Goal: Task Accomplishment & Management: Complete application form

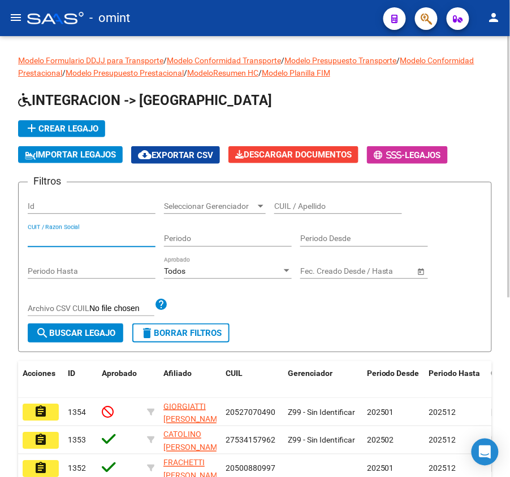
click at [83, 238] on input "CUIT / Razon Social" at bounding box center [92, 239] width 128 height 10
drag, startPoint x: 308, startPoint y: 193, endPoint x: 308, endPoint y: 206, distance: 13.0
click at [309, 193] on div "CUIL / Apellido" at bounding box center [338, 203] width 128 height 23
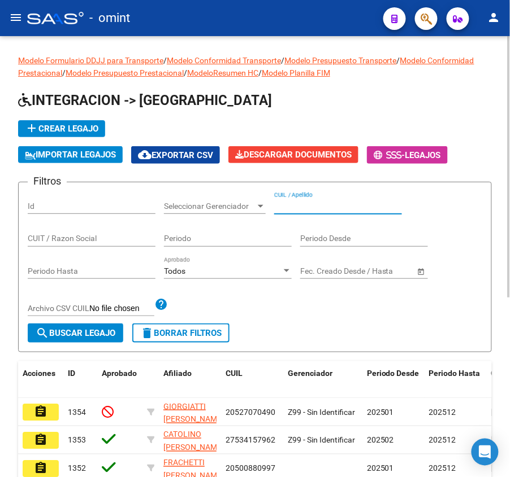
click at [308, 208] on input "CUIL / Apellido" at bounding box center [338, 207] width 128 height 10
paste input "GIORGIATTI"
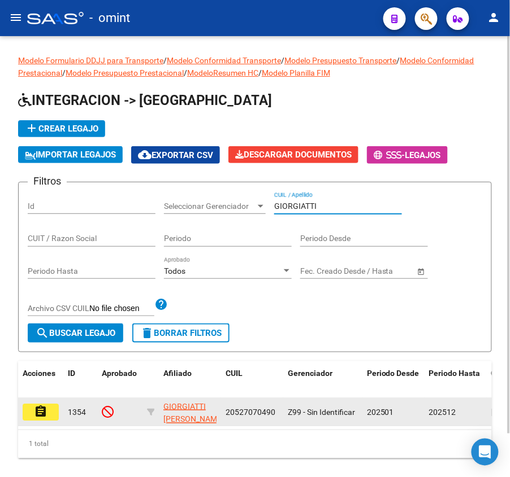
type input "GIORGIATTI"
click at [25, 411] on button "assignment" at bounding box center [41, 412] width 36 height 17
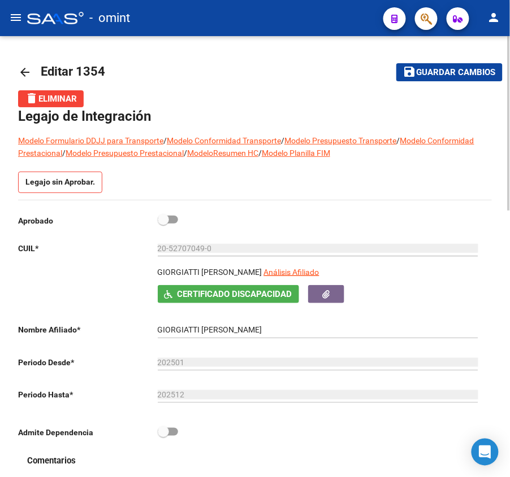
click at [25, 68] on mat-icon "arrow_back" at bounding box center [25, 73] width 14 height 14
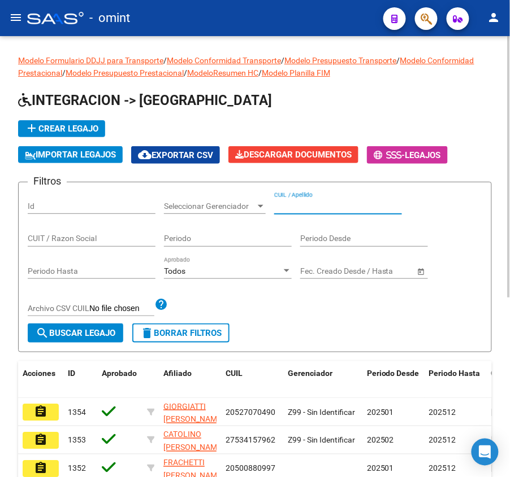
click at [312, 208] on input "CUIL / Apellido" at bounding box center [338, 207] width 128 height 10
paste input "20578378139"
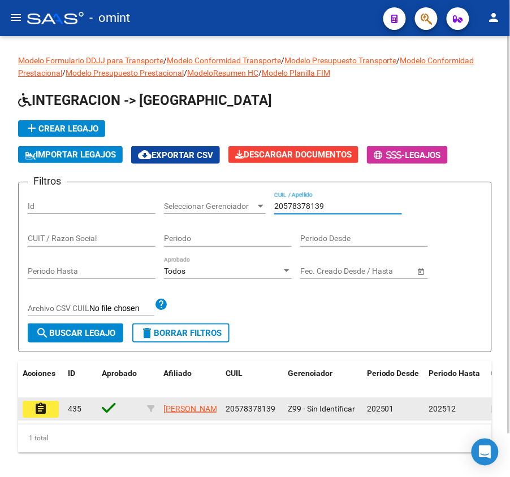
type input "20578378139"
click at [44, 414] on mat-icon "assignment" at bounding box center [41, 409] width 14 height 14
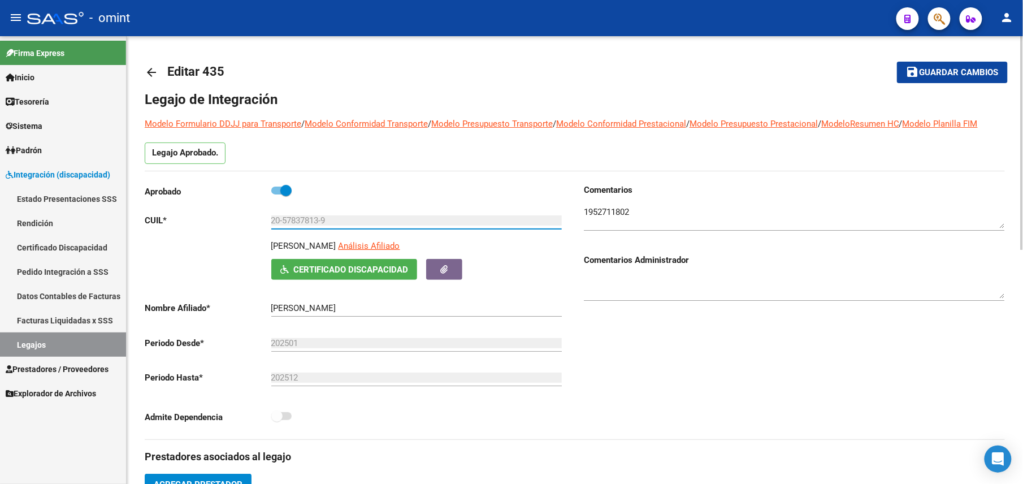
drag, startPoint x: 336, startPoint y: 220, endPoint x: 252, endPoint y: 223, distance: 83.7
click at [252, 223] on app-form-text-field "CUIL * 20-57837813-9 Ingresar CUIL" at bounding box center [353, 220] width 417 height 10
click at [153, 68] on mat-icon "arrow_back" at bounding box center [152, 73] width 14 height 14
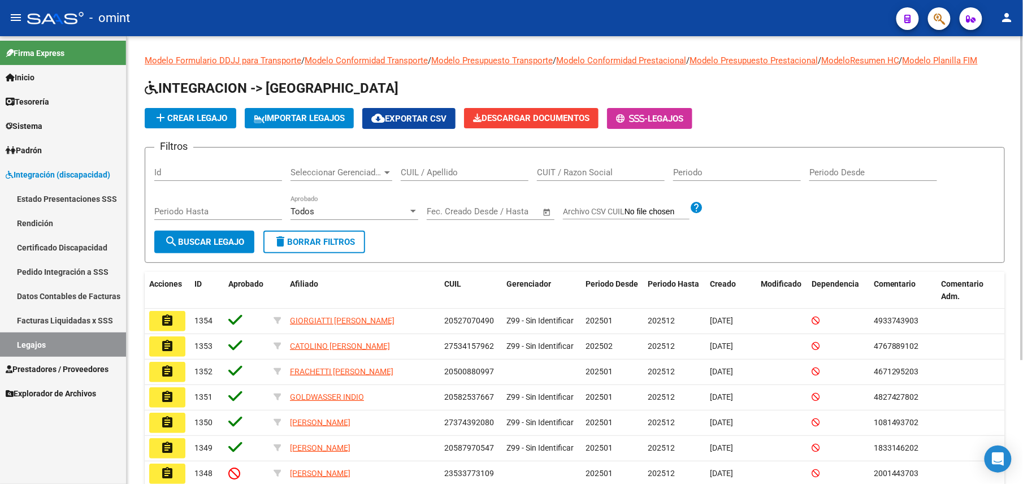
click at [454, 177] on input "CUIL / Apellido" at bounding box center [465, 172] width 128 height 10
paste input "20562311344"
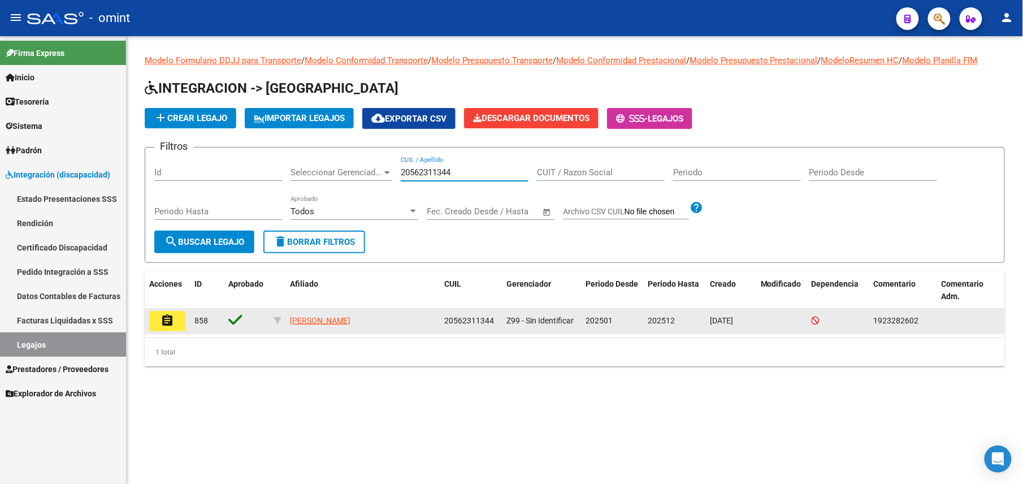
type input "20562311344"
click at [175, 318] on button "assignment" at bounding box center [167, 321] width 36 height 20
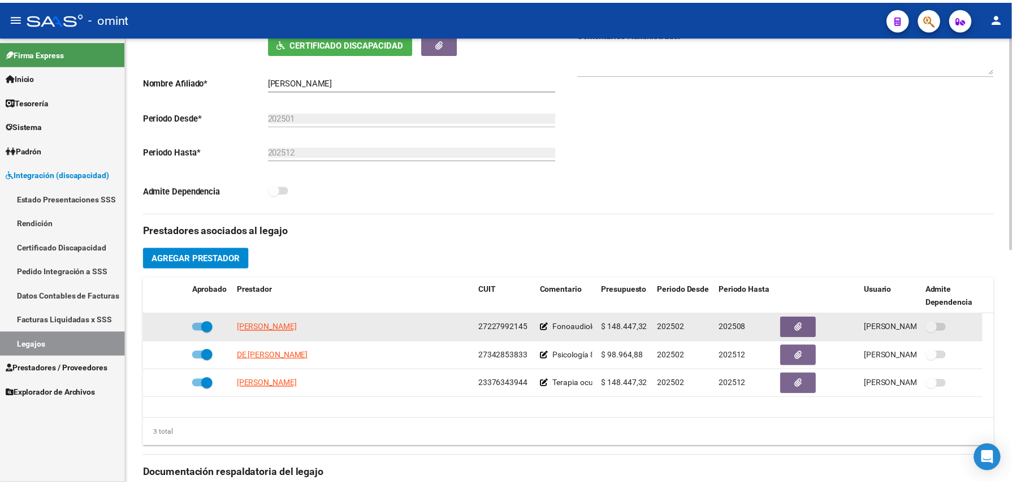
scroll to position [376, 0]
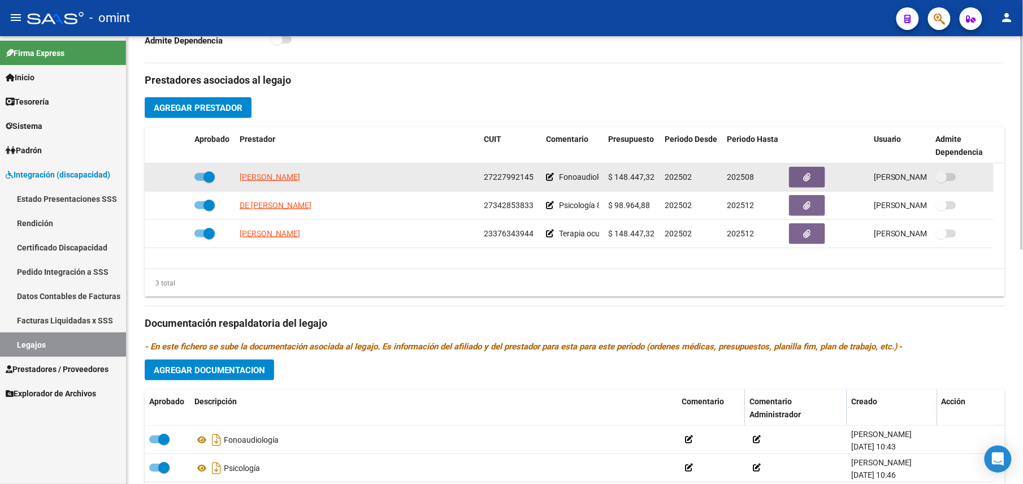
click at [207, 177] on span at bounding box center [208, 176] width 11 height 11
click at [200, 181] on input "checkbox" at bounding box center [199, 181] width 1 height 1
checkbox input "false"
click at [174, 179] on icon at bounding box center [174, 177] width 8 height 8
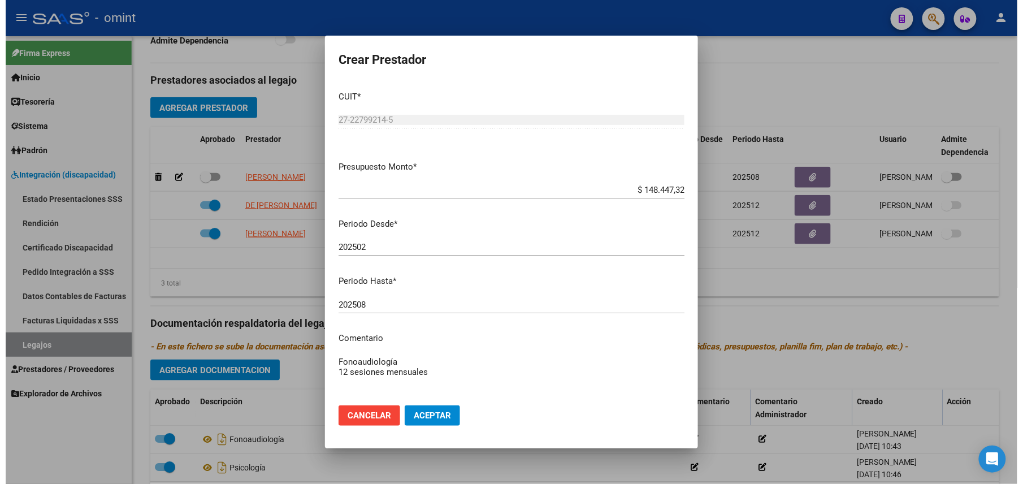
scroll to position [389, 0]
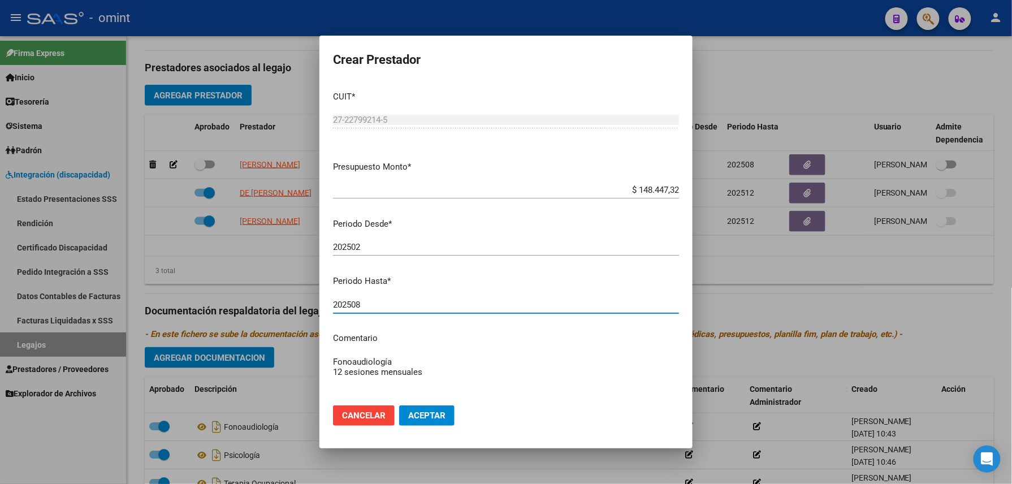
drag, startPoint x: 370, startPoint y: 302, endPoint x: 353, endPoint y: 310, distance: 18.2
click at [353, 310] on div "202508 Ingresar el periodo" at bounding box center [506, 304] width 346 height 17
type input "202512"
click at [432, 415] on span "Aceptar" at bounding box center [426, 415] width 37 height 10
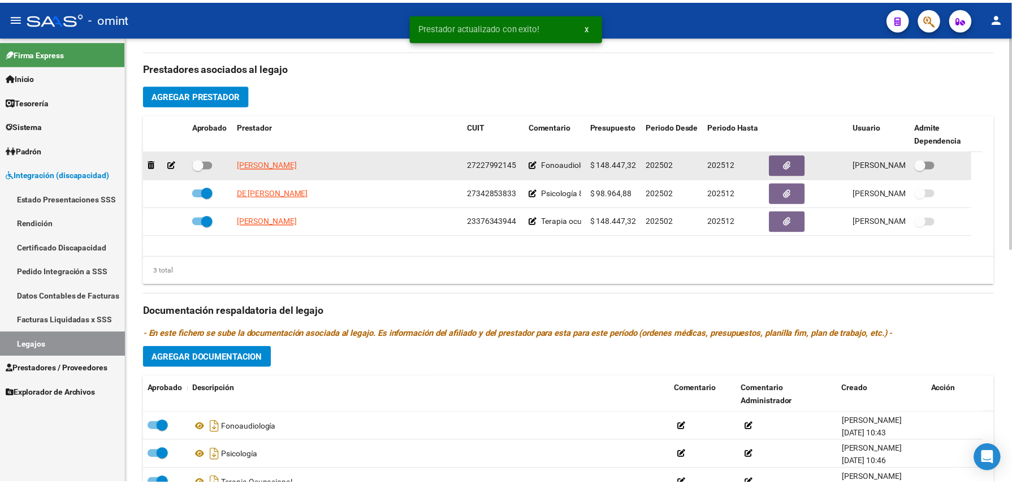
scroll to position [376, 0]
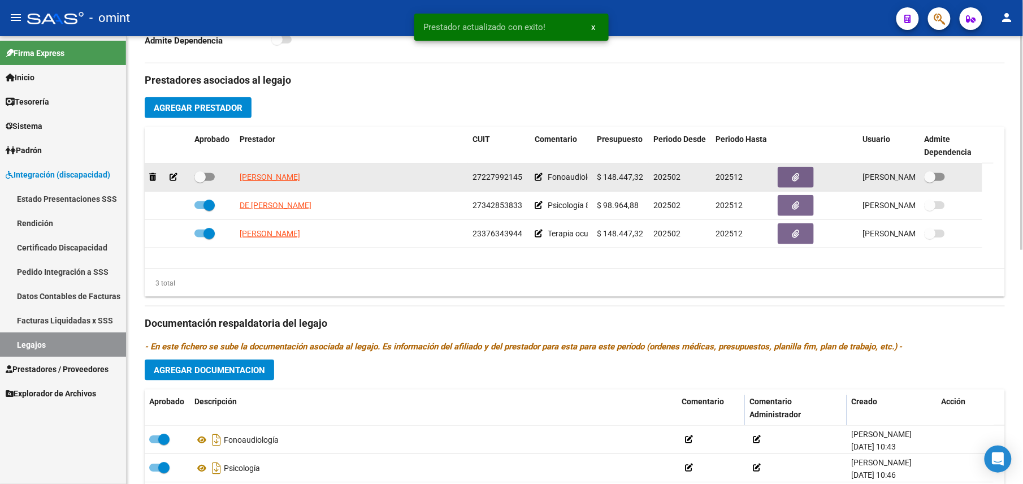
click at [200, 175] on span at bounding box center [199, 176] width 11 height 11
click at [200, 181] on input "checkbox" at bounding box center [199, 181] width 1 height 1
checkbox input "true"
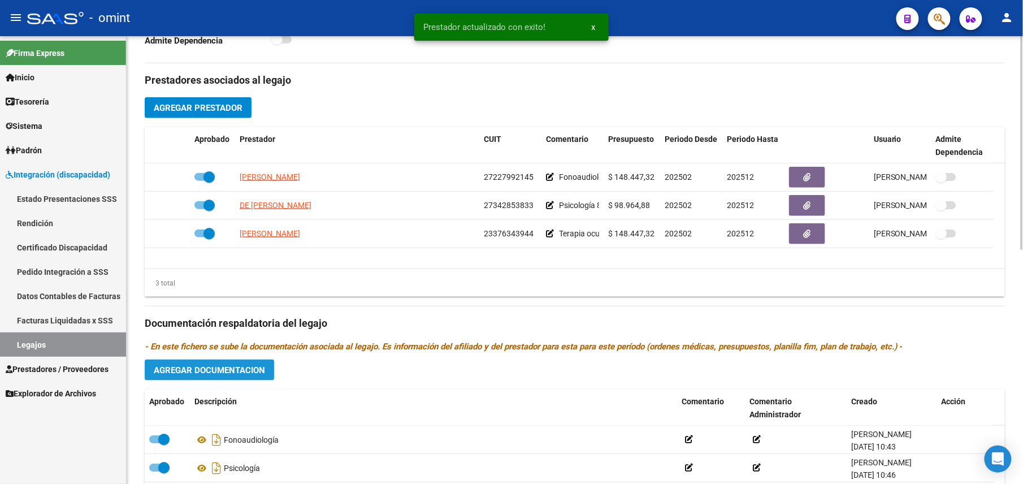
click at [234, 366] on button "Agregar Documentacion" at bounding box center [209, 369] width 129 height 21
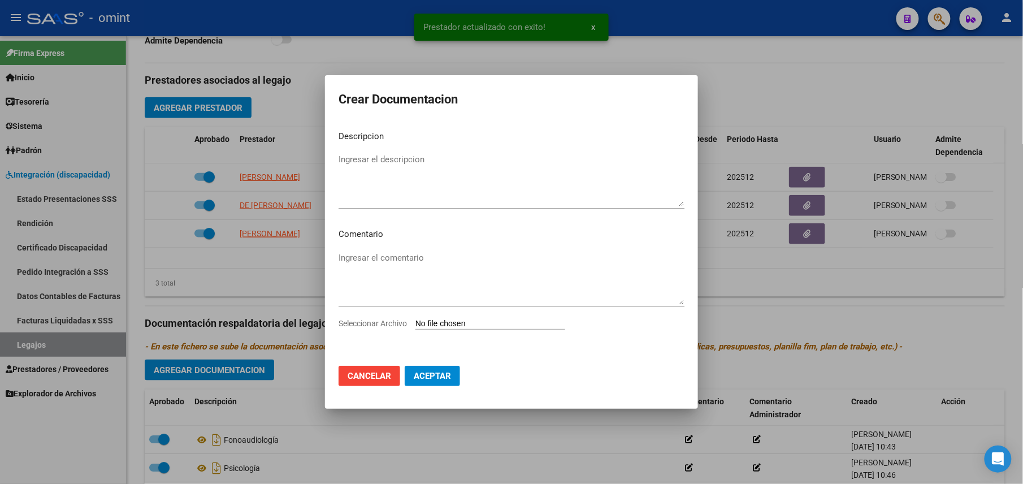
scroll to position [389, 0]
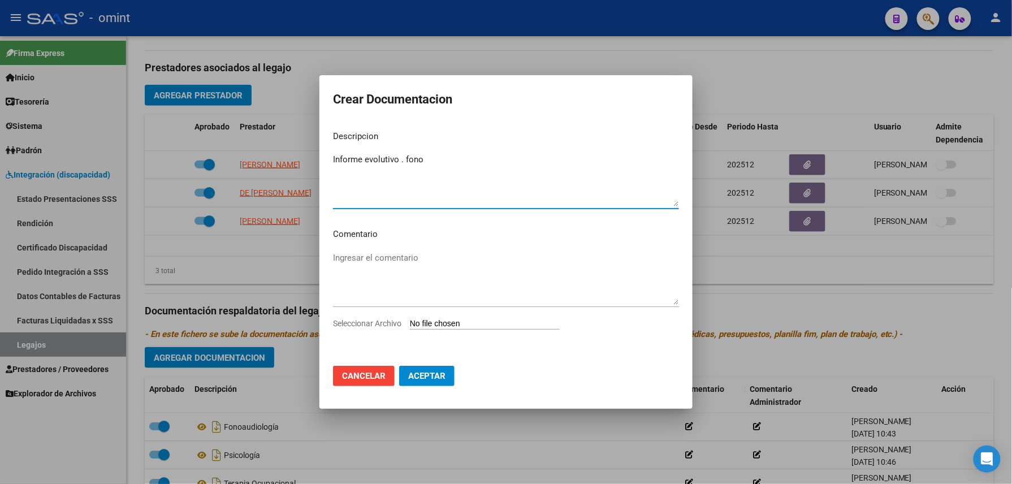
type textarea "Informe evolutivo . fono"
click at [463, 320] on input "Seleccionar Archivo" at bounding box center [485, 324] width 150 height 11
type input "C:\fakepath\048 fono.pdf"
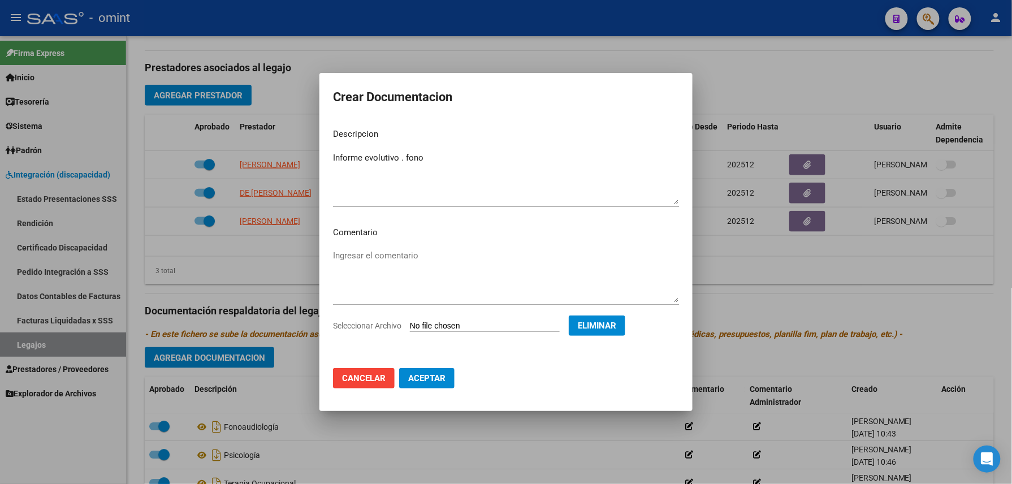
click at [440, 370] on button "Aceptar" at bounding box center [426, 378] width 55 height 20
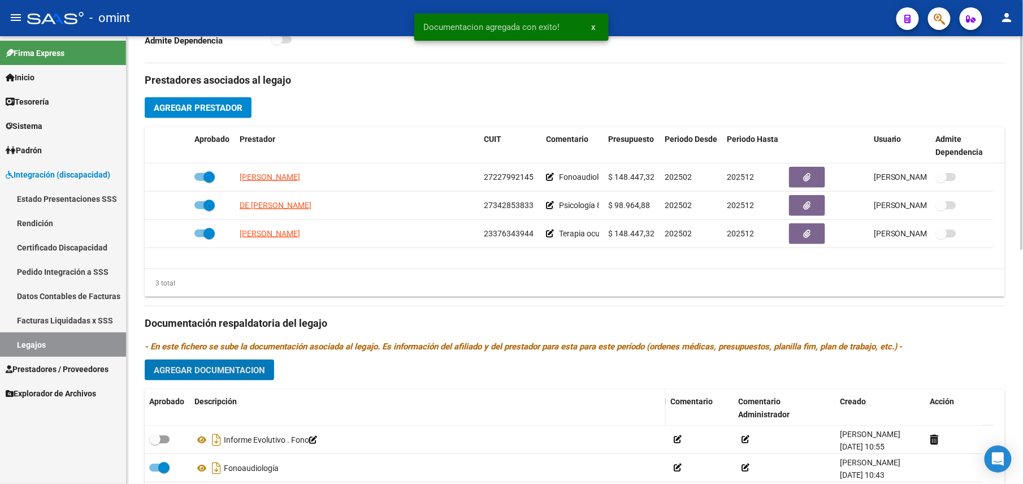
scroll to position [490, 0]
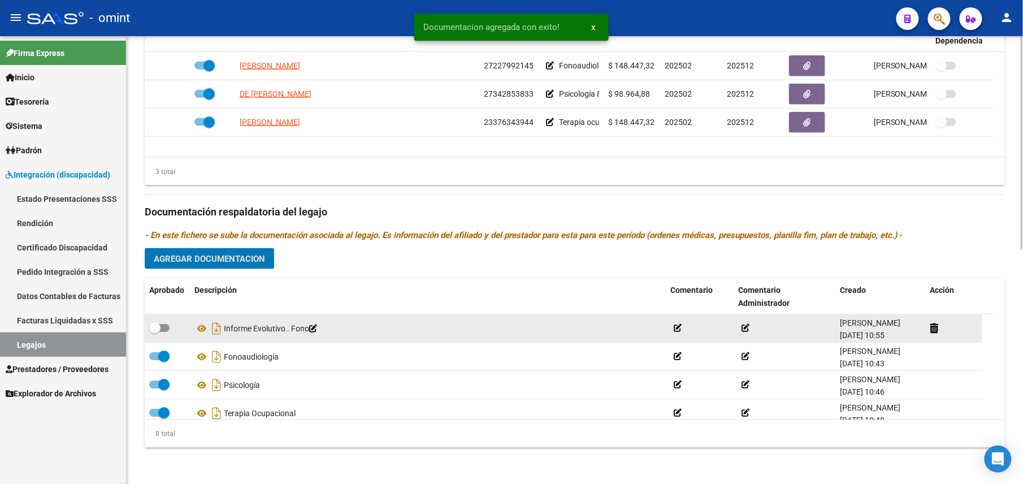
click at [162, 319] on datatable-body-cell at bounding box center [167, 328] width 45 height 28
click at [164, 324] on span at bounding box center [159, 328] width 20 height 8
click at [155, 332] on input "checkbox" at bounding box center [154, 332] width 1 height 1
checkbox input "true"
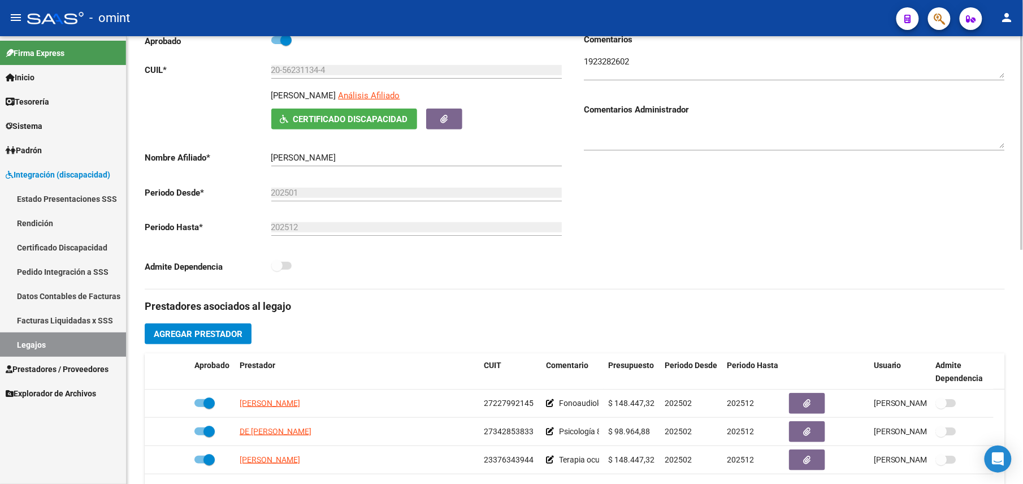
scroll to position [0, 0]
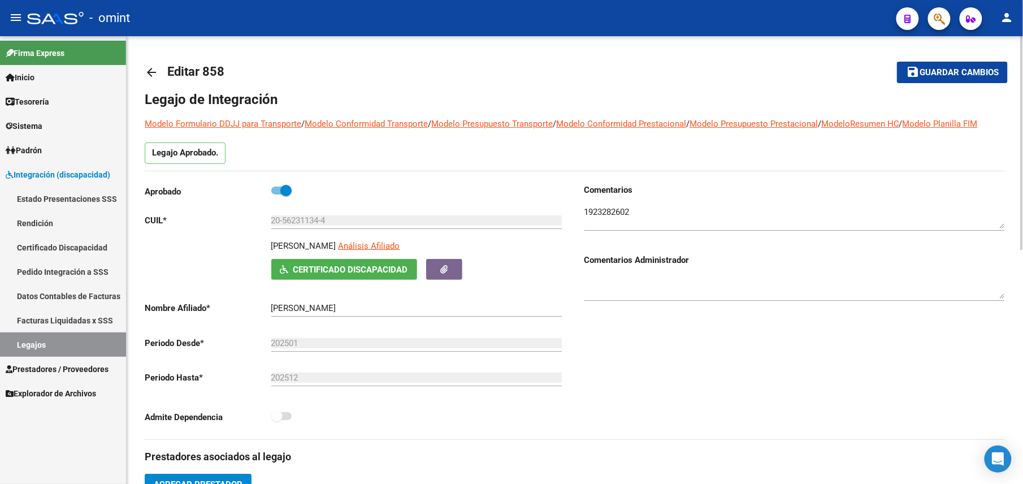
click at [505, 68] on span "Guardar cambios" at bounding box center [958, 73] width 79 height 10
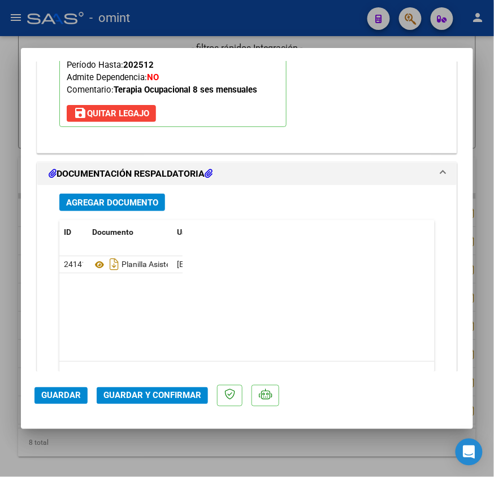
scroll to position [1594, 0]
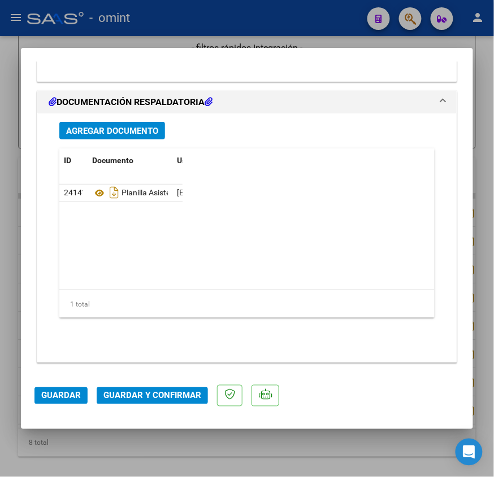
click at [160, 391] on span "Guardar y Confirmar" at bounding box center [152, 396] width 98 height 10
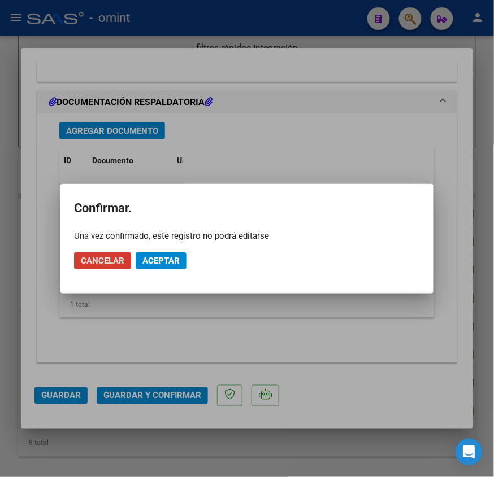
click at [154, 262] on span "Aceptar" at bounding box center [160, 261] width 37 height 10
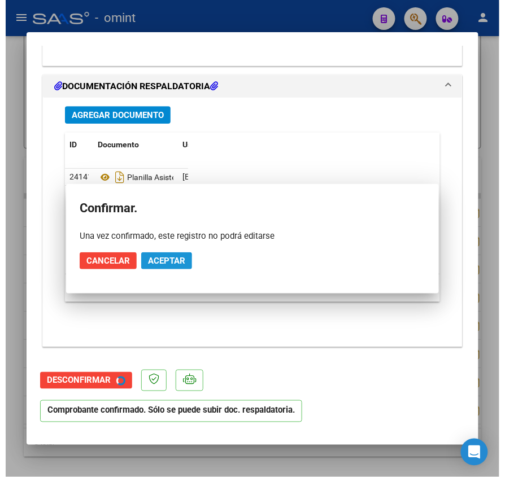
scroll to position [1330, 0]
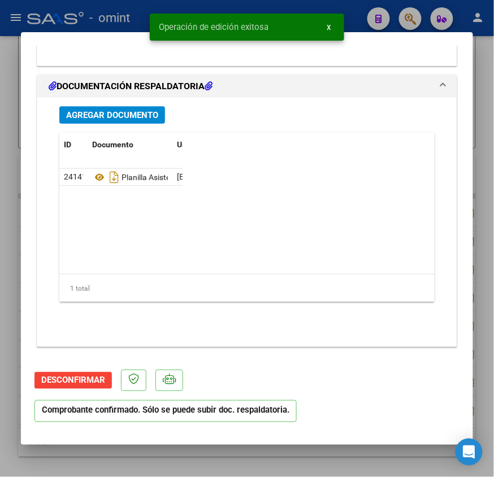
click at [163, 463] on div at bounding box center [247, 238] width 494 height 477
type input "$ 0,00"
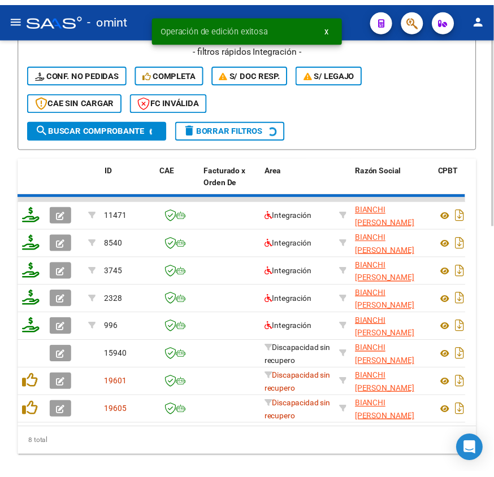
scroll to position [534, 0]
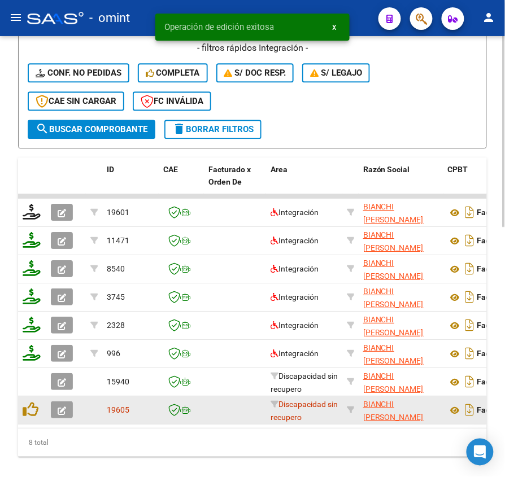
click at [66, 411] on icon "button" at bounding box center [62, 411] width 8 height 8
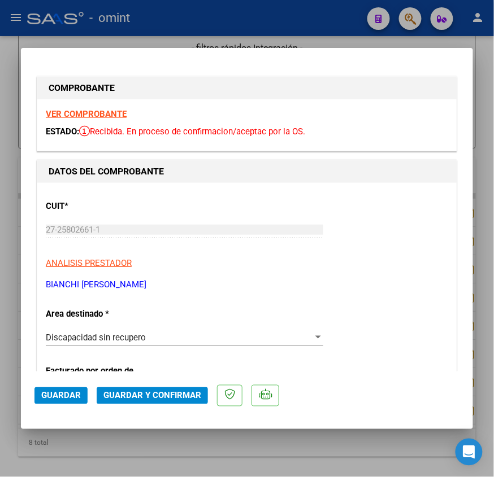
click at [85, 111] on strong "VER COMPROBANTE" at bounding box center [86, 114] width 81 height 10
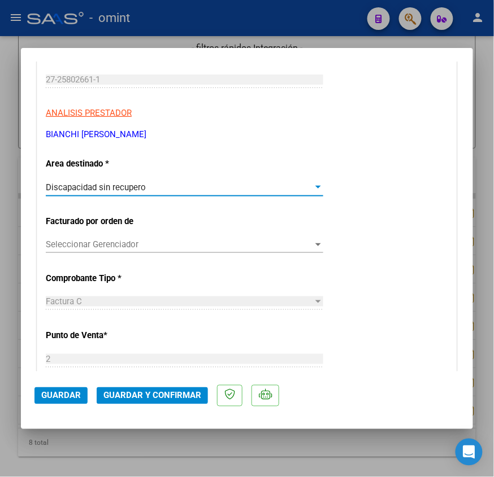
click at [114, 184] on span "Discapacidad sin recupero" at bounding box center [96, 188] width 100 height 10
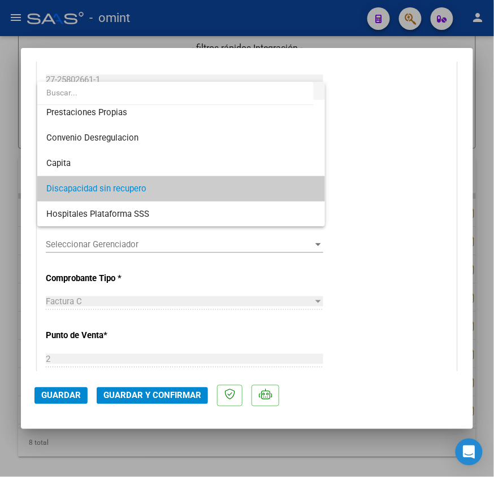
scroll to position [34, 0]
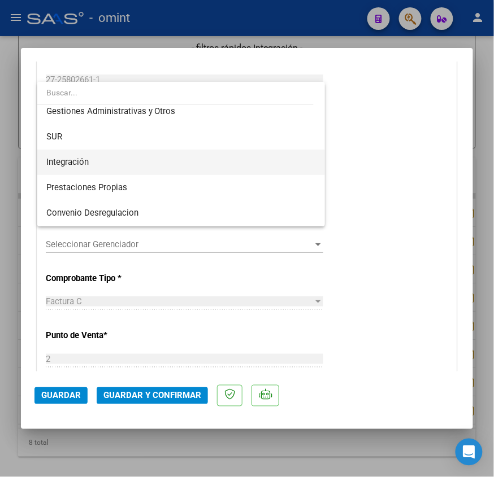
click at [102, 164] on span "Integración" at bounding box center [181, 162] width 270 height 25
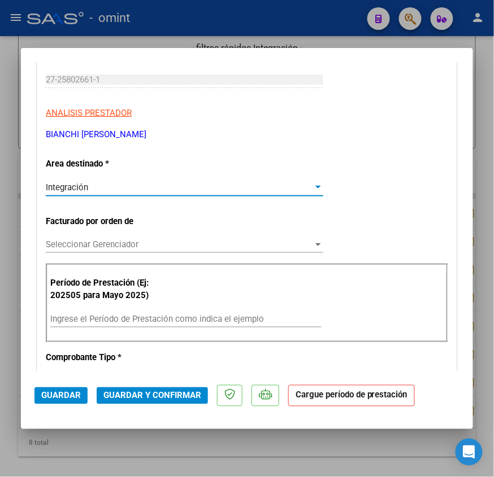
click at [88, 320] on input "Ingrese el Período de Prestación como indica el ejemplo" at bounding box center [185, 319] width 271 height 10
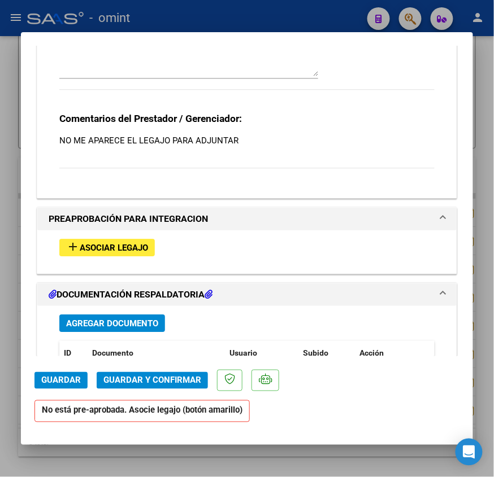
scroll to position [1417, 0]
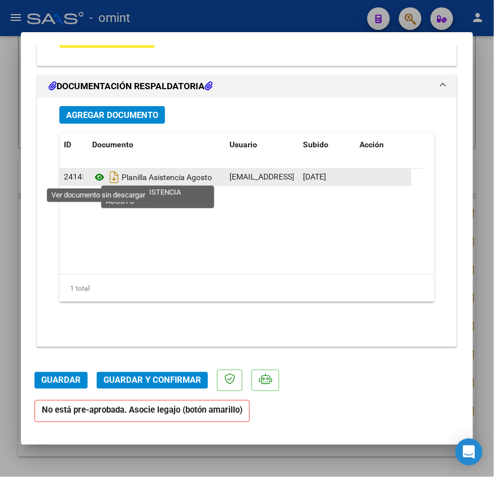
type input "202508"
click at [99, 176] on icon at bounding box center [99, 178] width 15 height 14
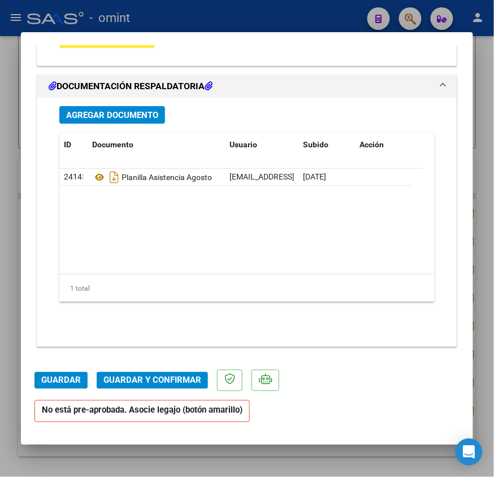
scroll to position [1342, 0]
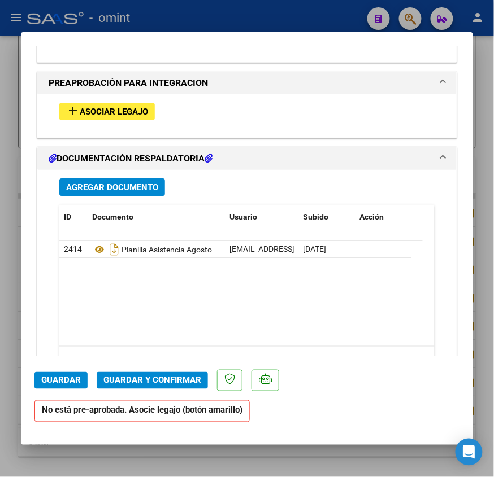
click at [111, 116] on span "Asociar Legajo" at bounding box center [114, 112] width 68 height 10
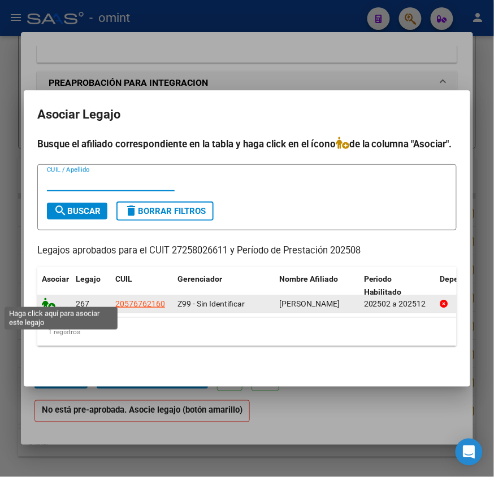
click at [48, 298] on icon at bounding box center [49, 304] width 14 height 12
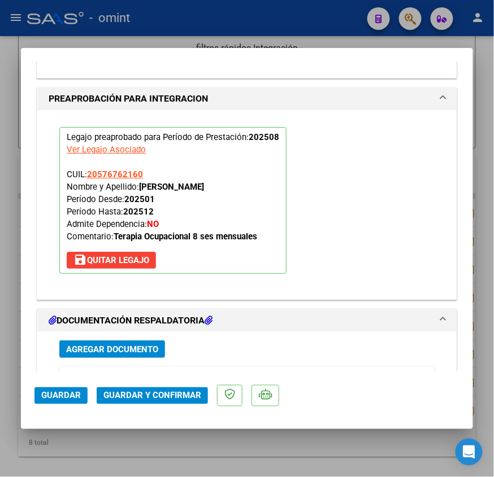
scroll to position [1522, 0]
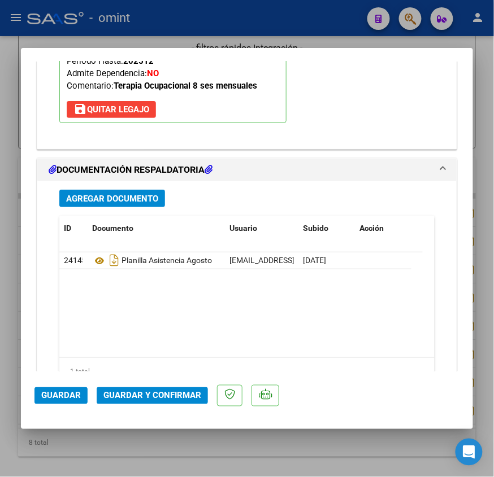
click at [159, 397] on span "Guardar y Confirmar" at bounding box center [152, 396] width 98 height 10
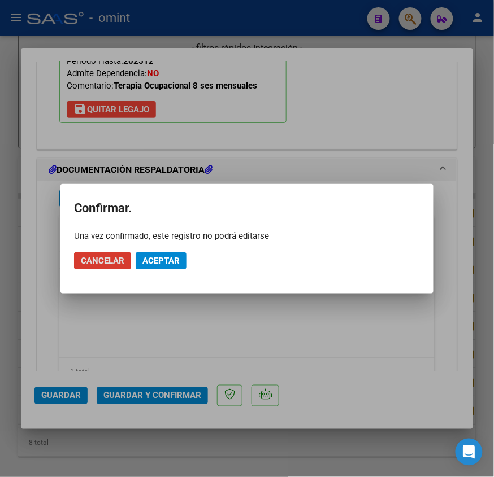
click at [175, 261] on span "Aceptar" at bounding box center [160, 261] width 37 height 10
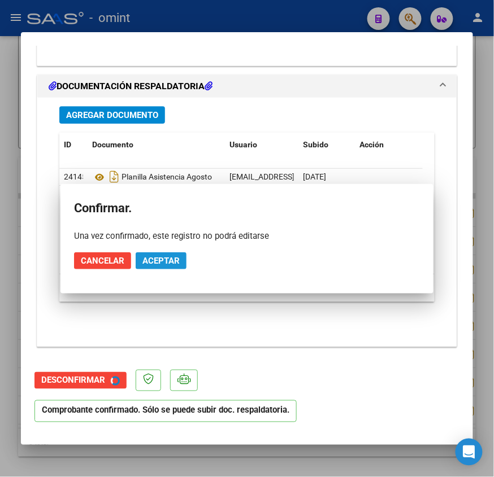
scroll to position [1285, 0]
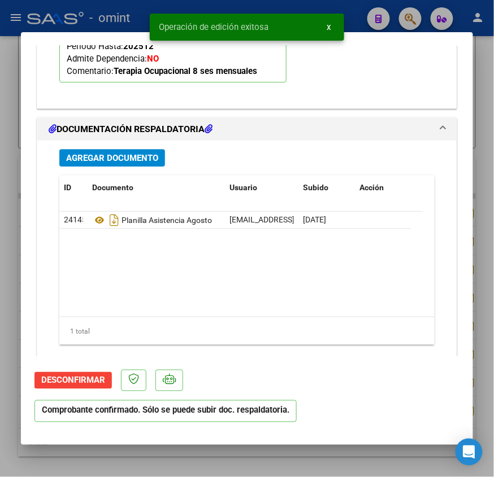
click at [137, 459] on div at bounding box center [247, 238] width 494 height 477
type input "$ 0,00"
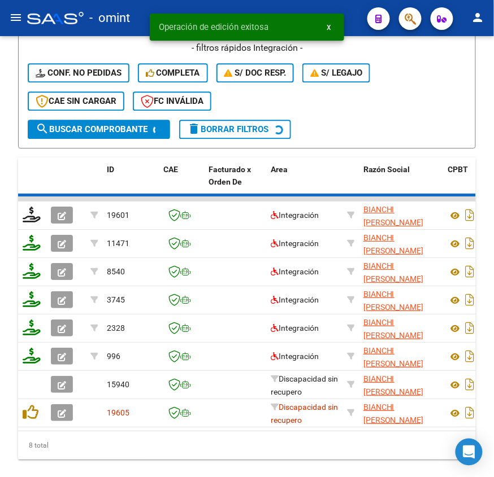
scroll to position [534, 0]
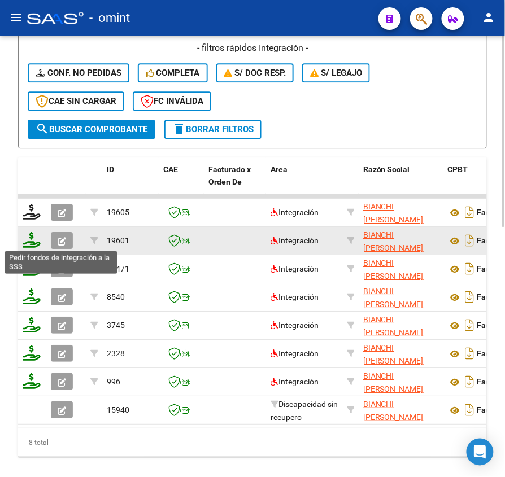
click at [32, 238] on icon at bounding box center [32, 240] width 18 height 16
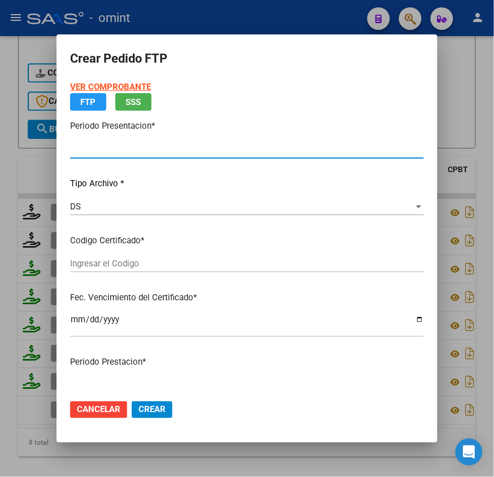
type input "202508"
type input "202507"
type input "$ 98.964,88"
type input "9458806107"
type input "2029-10-31"
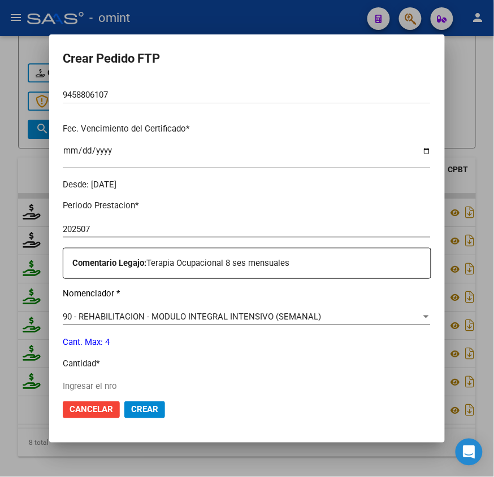
scroll to position [331, 0]
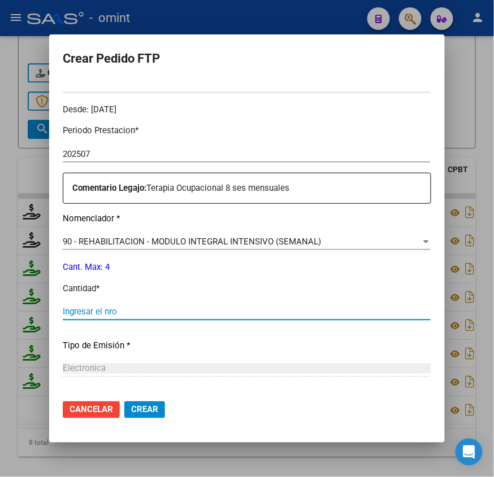
click at [96, 312] on input "Ingresar el nro" at bounding box center [247, 312] width 368 height 10
type input "4"
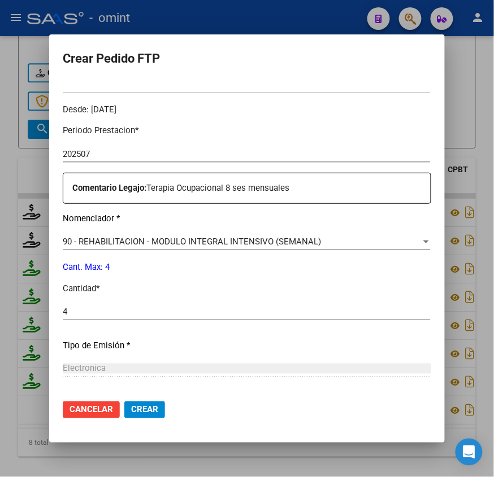
scroll to position [407, 0]
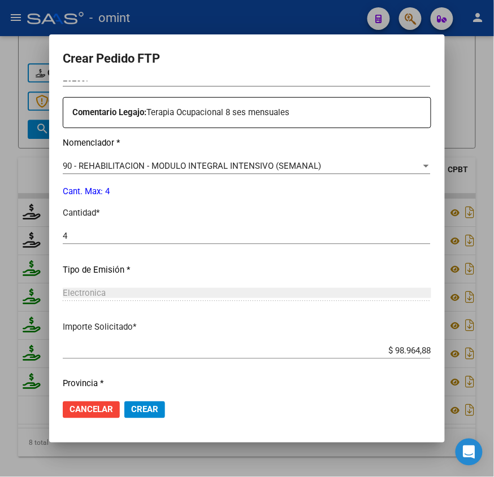
click at [144, 406] on span "Crear" at bounding box center [144, 410] width 27 height 10
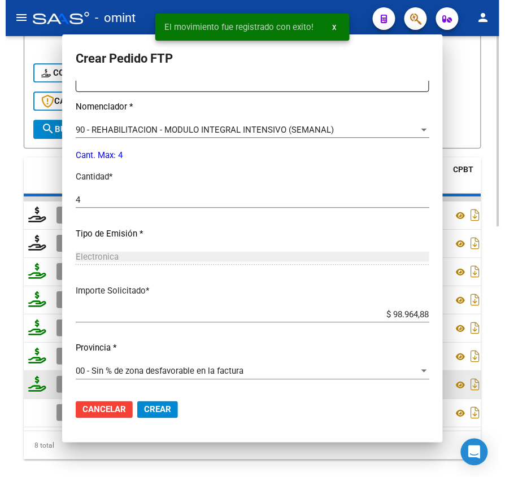
scroll to position [0, 0]
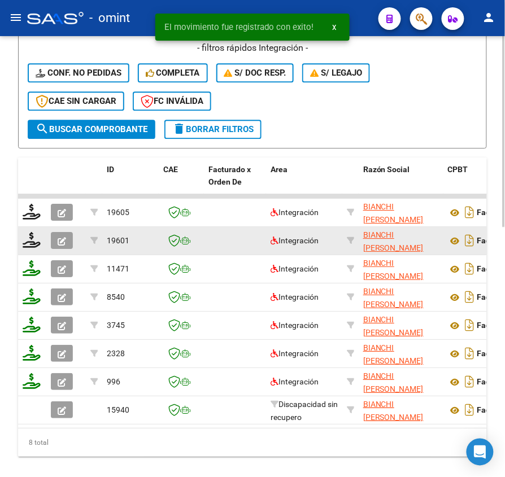
click at [61, 241] on icon "button" at bounding box center [62, 241] width 8 height 8
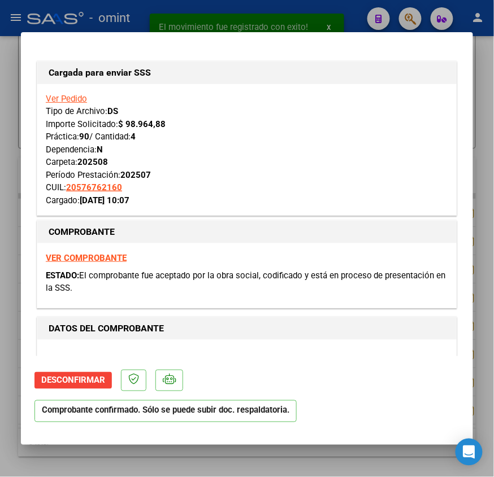
click at [8, 153] on div at bounding box center [247, 238] width 494 height 477
type input "$ 0,00"
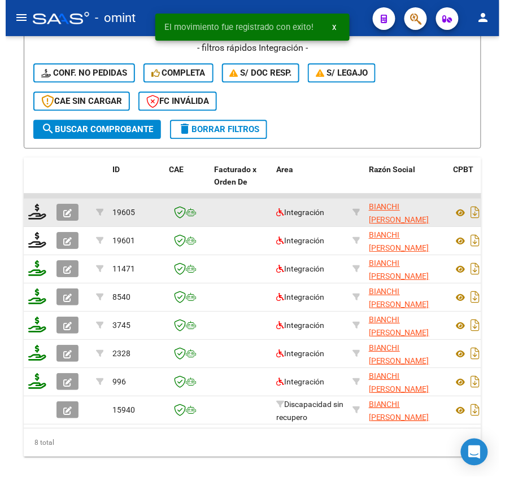
scroll to position [534, 0]
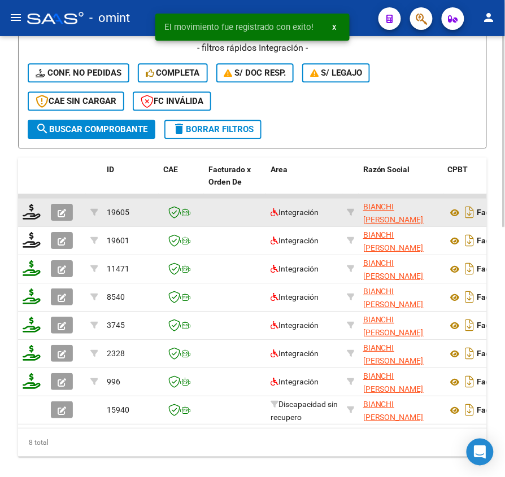
click at [59, 214] on icon "button" at bounding box center [62, 213] width 8 height 8
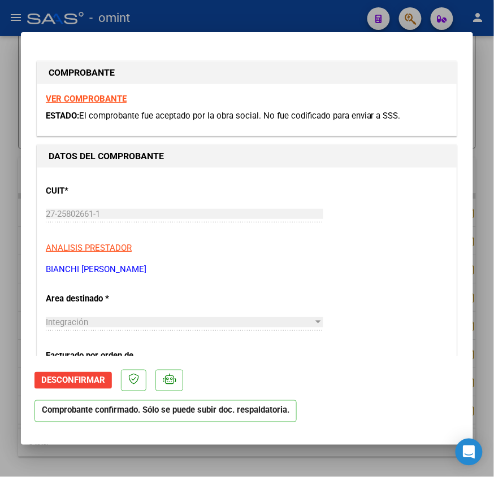
click at [7, 191] on div at bounding box center [247, 238] width 494 height 477
type input "$ 0,00"
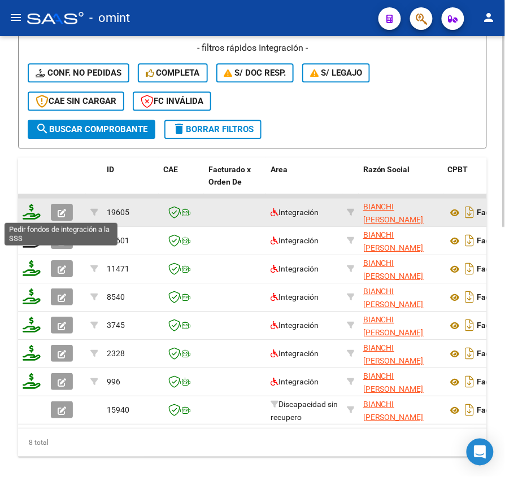
click at [31, 211] on icon at bounding box center [32, 212] width 18 height 16
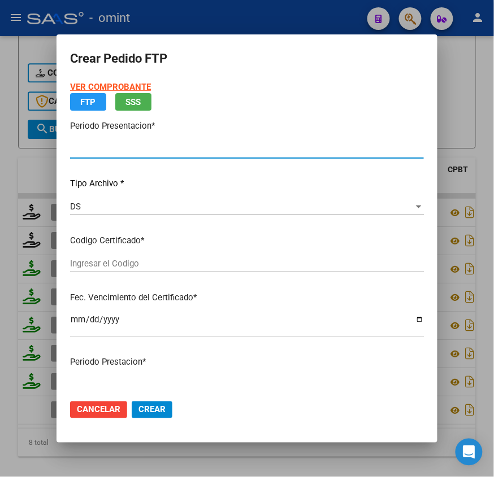
type input "202508"
type input "$ 98.964,88"
type input "9458806107"
type input "2029-10-31"
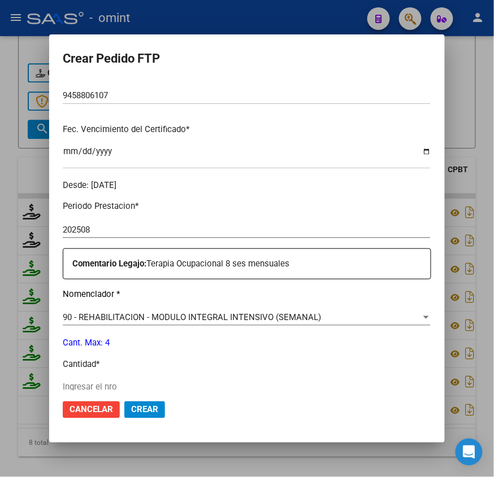
scroll to position [331, 0]
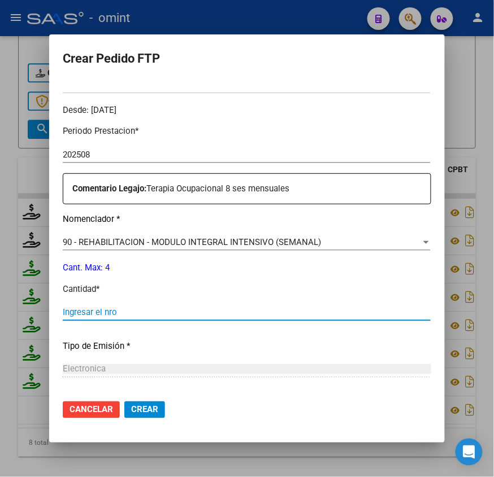
click at [100, 312] on input "Ingresar el nro" at bounding box center [247, 312] width 368 height 10
type input "4"
click at [137, 416] on button "Crear" at bounding box center [144, 410] width 41 height 17
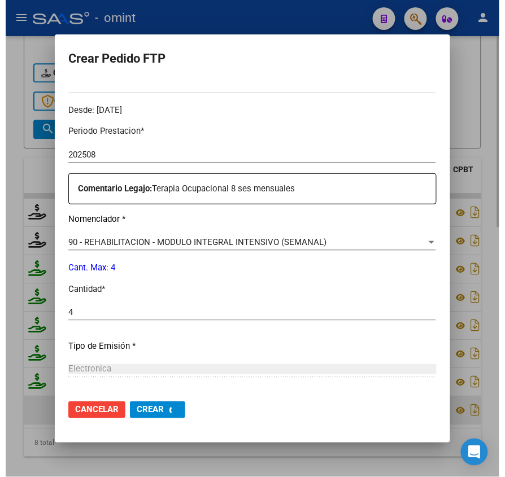
scroll to position [271, 0]
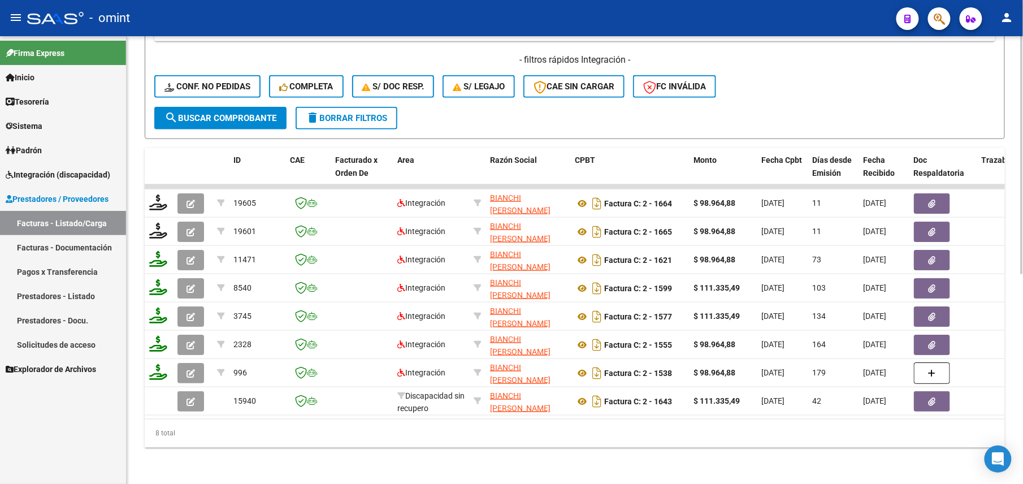
scroll to position [93, 0]
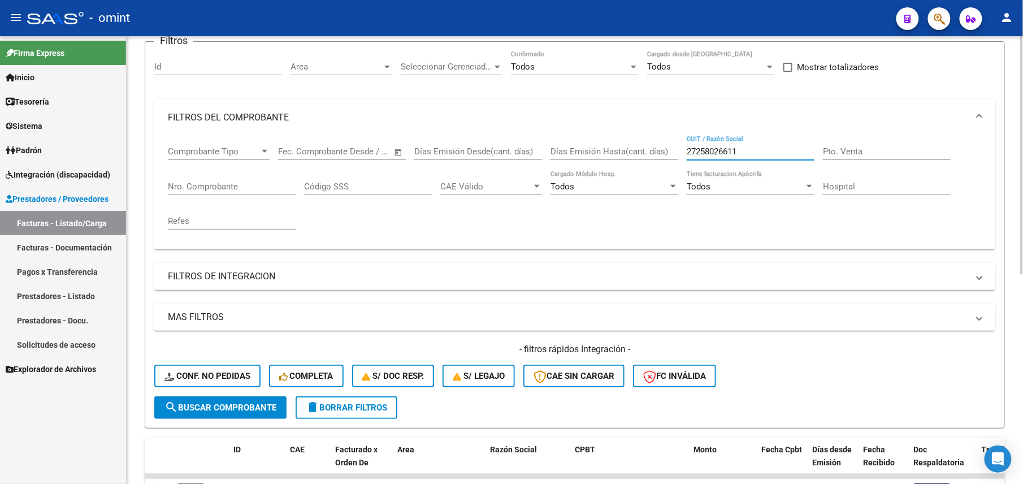
click at [717, 154] on input "27258026611" at bounding box center [751, 151] width 128 height 10
click at [206, 277] on mat-panel-title "FILTROS DE INTEGRACION" at bounding box center [568, 276] width 800 height 12
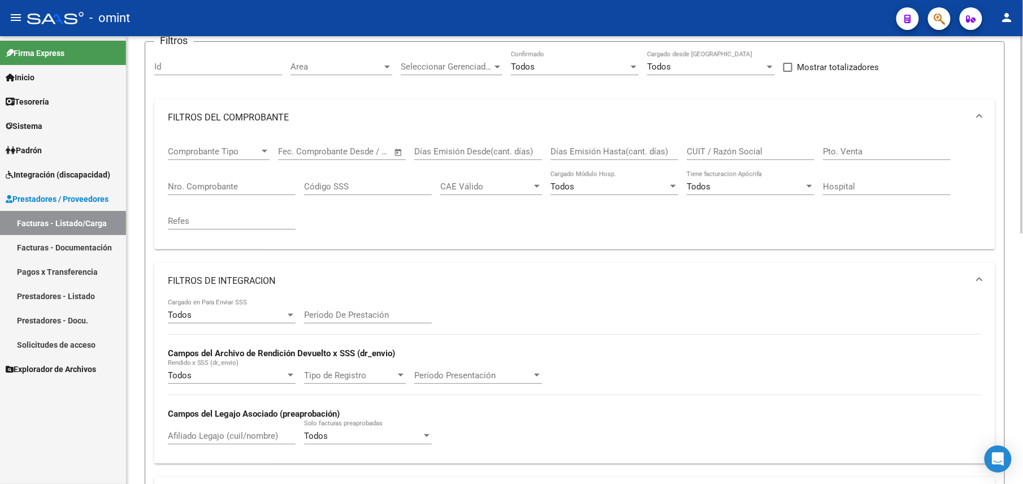
click at [192, 432] on div "Afiliado Legajo (cuil/nombre)" at bounding box center [232, 432] width 128 height 24
paste input "20-57837813-9"
click at [179, 436] on input "20-578378139" at bounding box center [232, 436] width 128 height 10
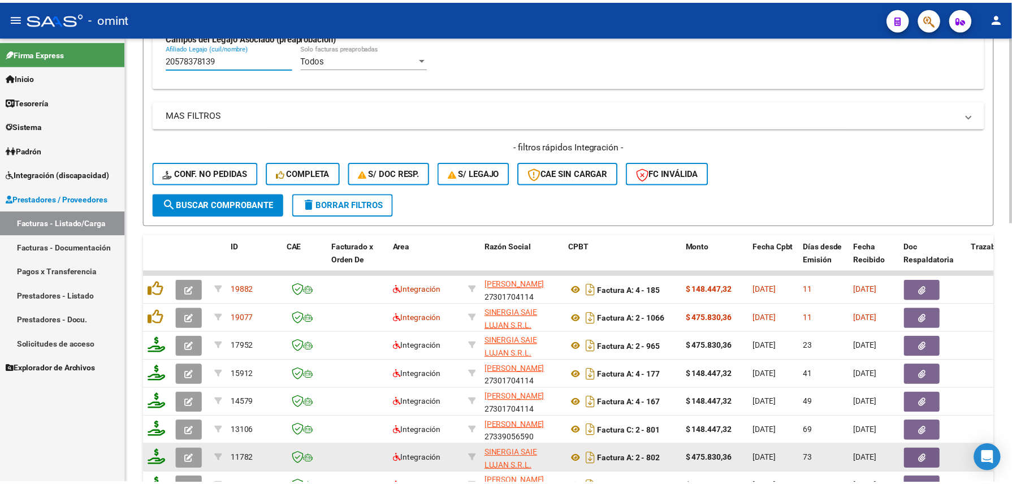
scroll to position [624, 0]
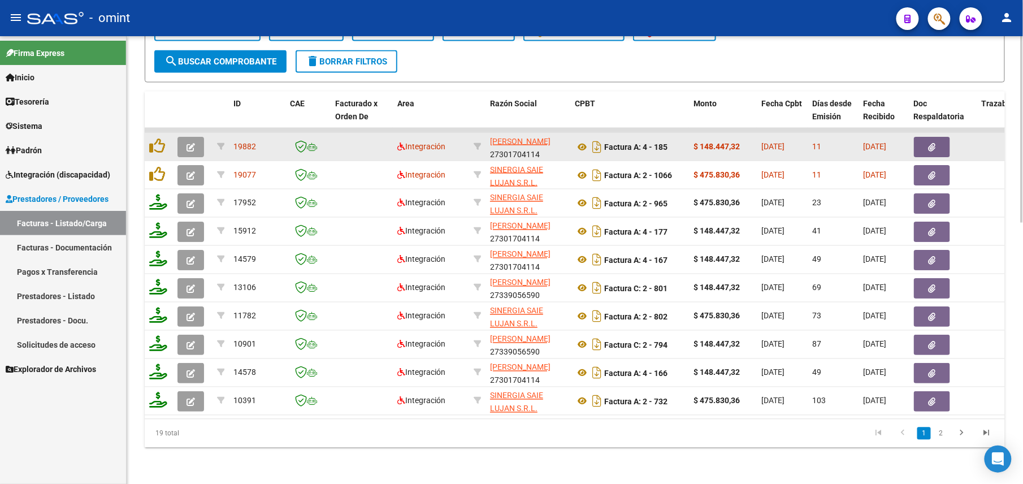
type input "20578378139"
click at [197, 137] on button "button" at bounding box center [190, 147] width 27 height 20
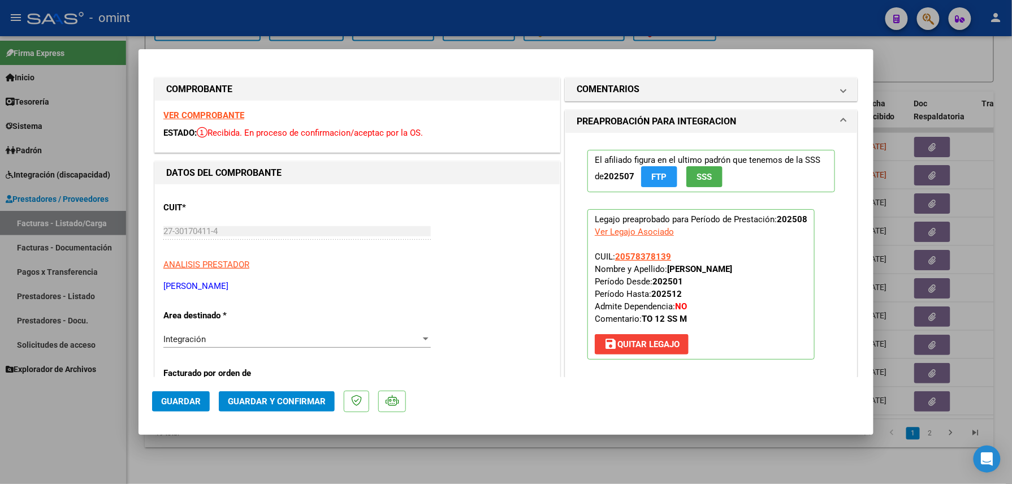
click at [223, 116] on strong "VER COMPROBANTE" at bounding box center [203, 115] width 81 height 10
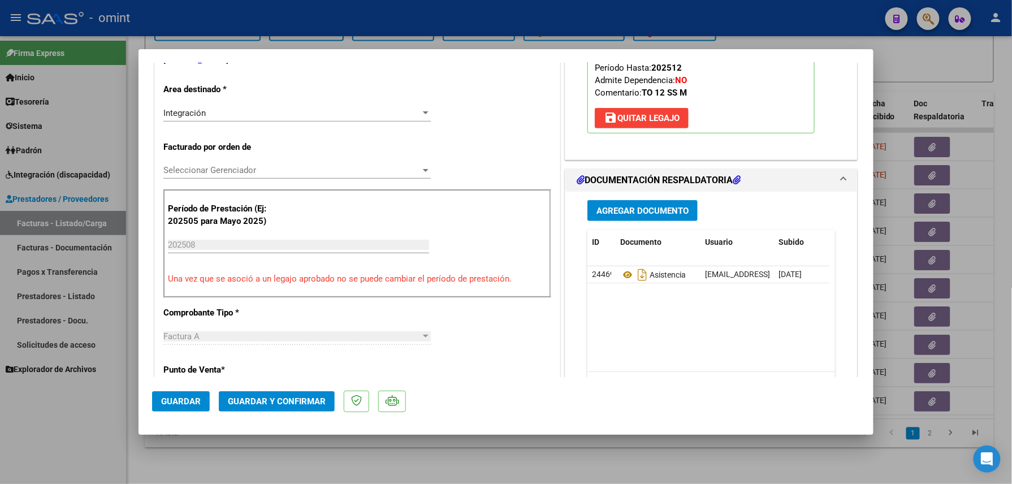
scroll to position [301, 0]
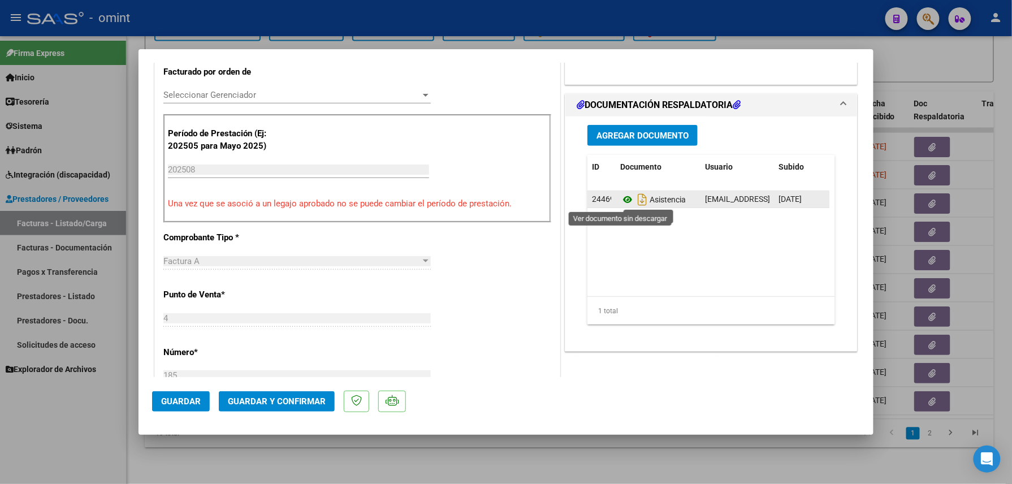
click at [624, 202] on icon at bounding box center [627, 200] width 15 height 14
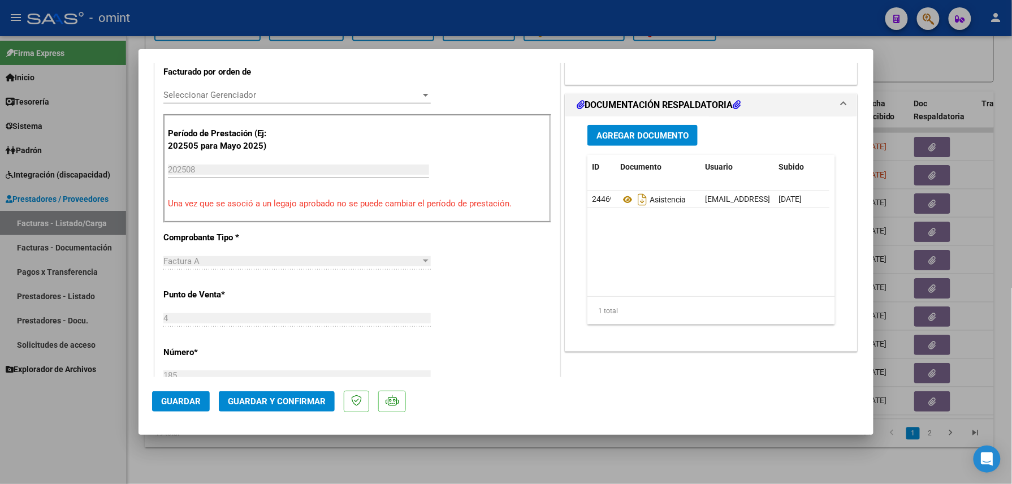
click at [290, 408] on button "Guardar y Confirmar" at bounding box center [277, 401] width 116 height 20
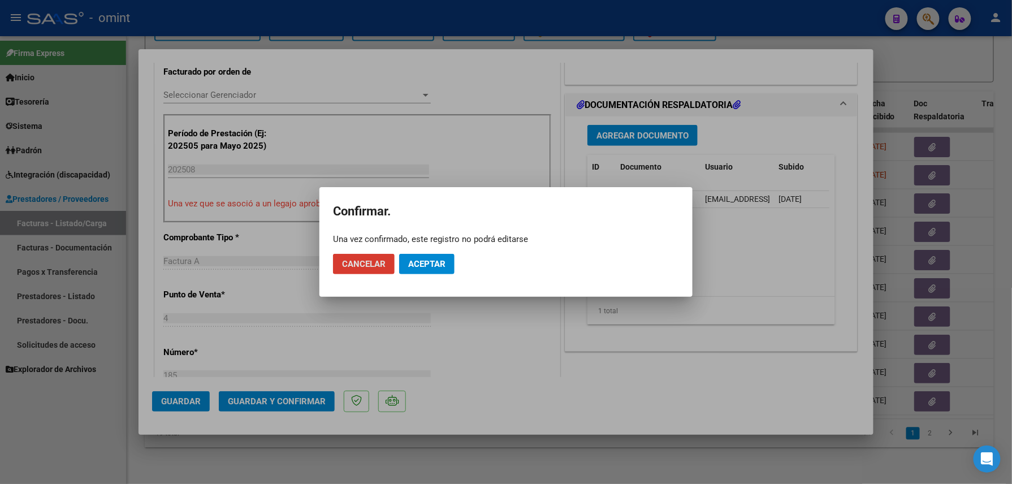
click at [446, 267] on button "Aceptar" at bounding box center [426, 264] width 55 height 20
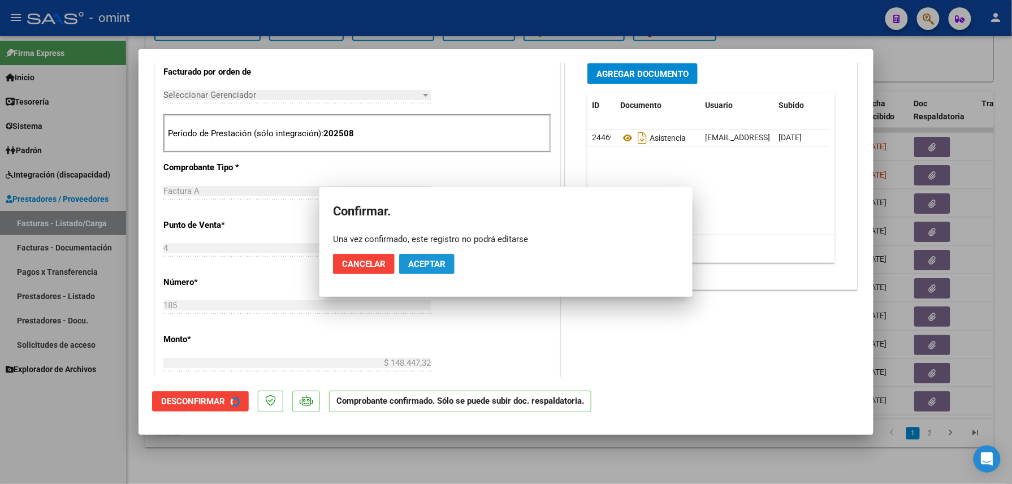
scroll to position [301, 0]
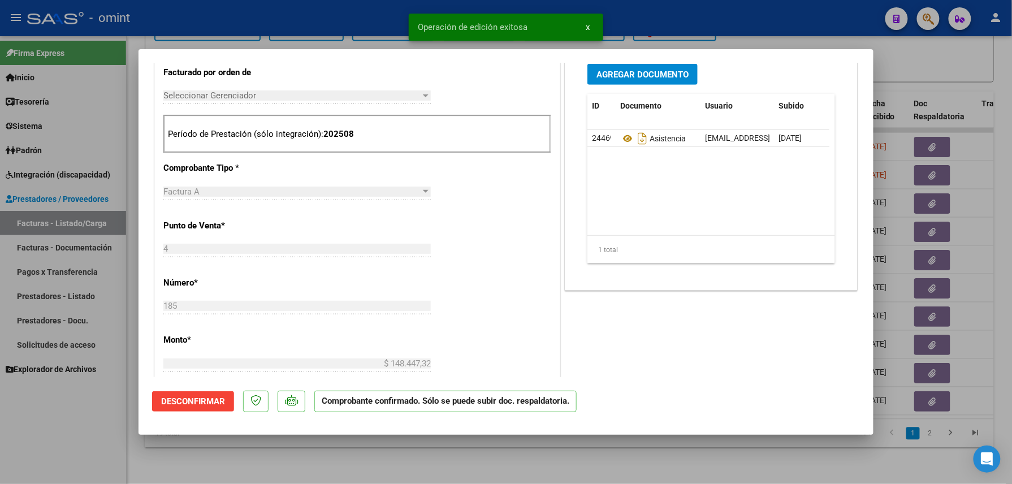
click at [281, 457] on div at bounding box center [506, 242] width 1012 height 484
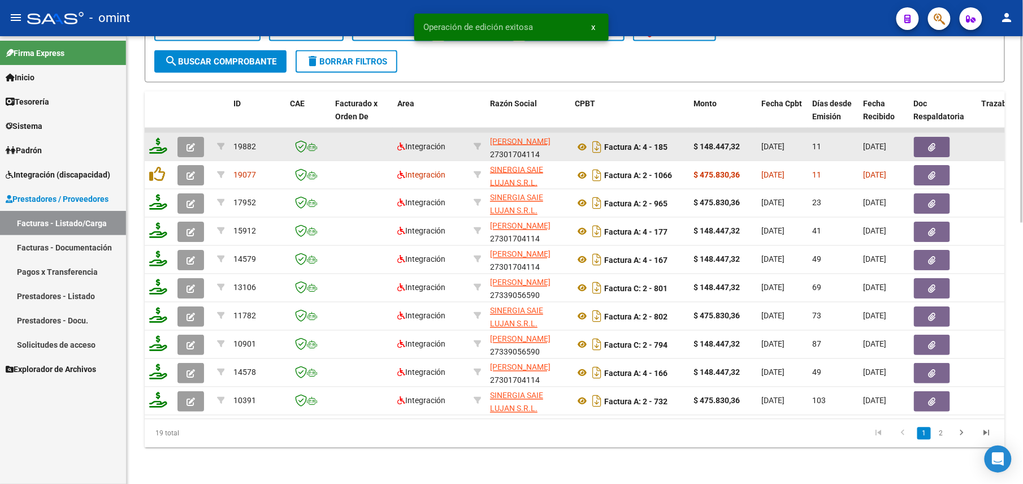
click at [157, 138] on icon at bounding box center [158, 146] width 18 height 16
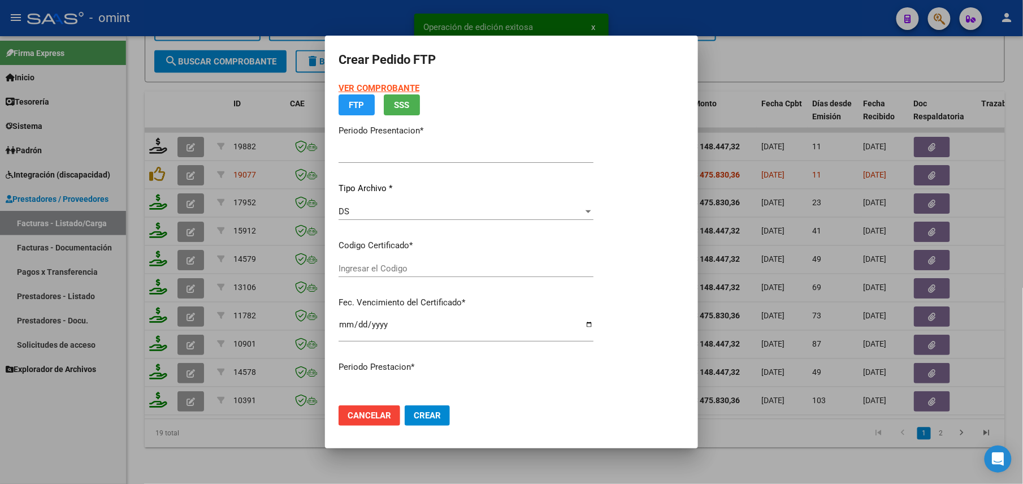
type input "202508"
type input "$ 148.447,32"
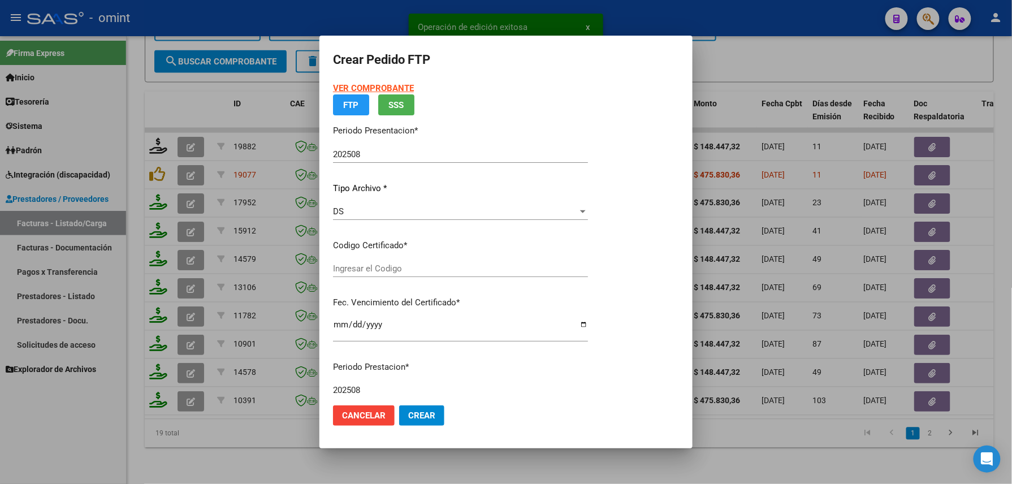
type input "9608310642"
type input "2026-10-31"
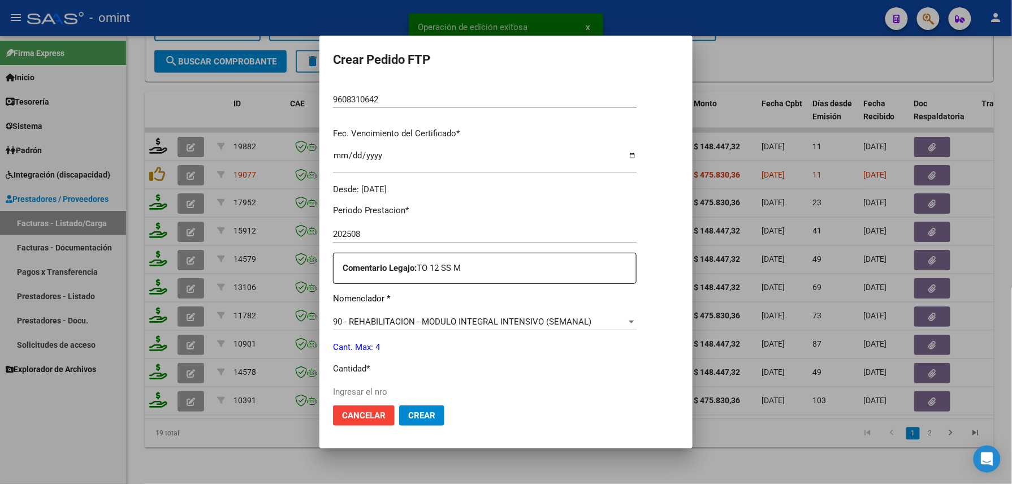
scroll to position [331, 0]
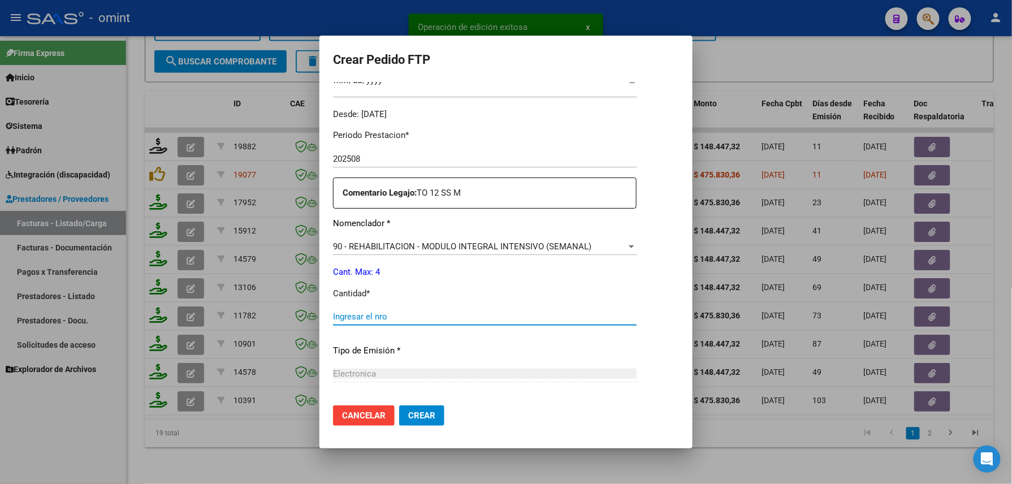
click at [378, 319] on input "Ingresar el nro" at bounding box center [484, 316] width 303 height 10
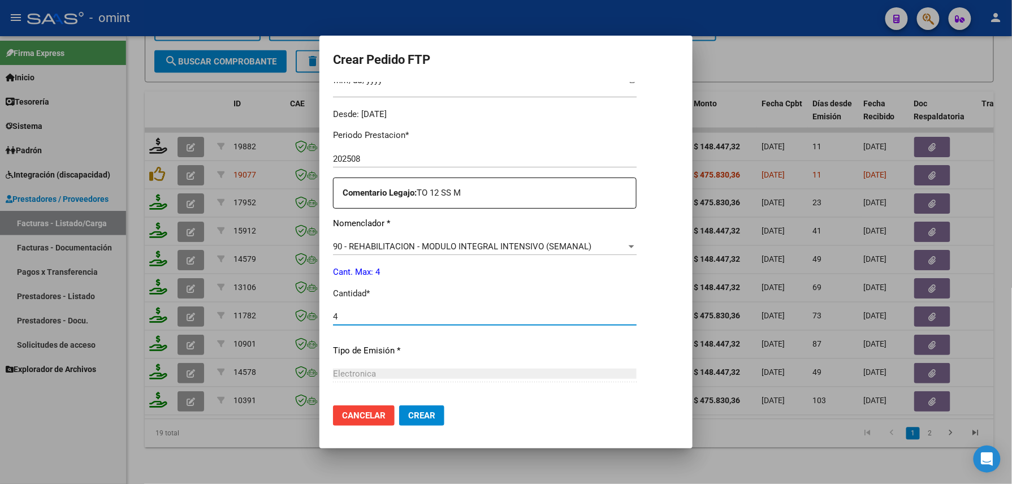
type input "4"
click at [410, 417] on span "Crear" at bounding box center [421, 415] width 27 height 10
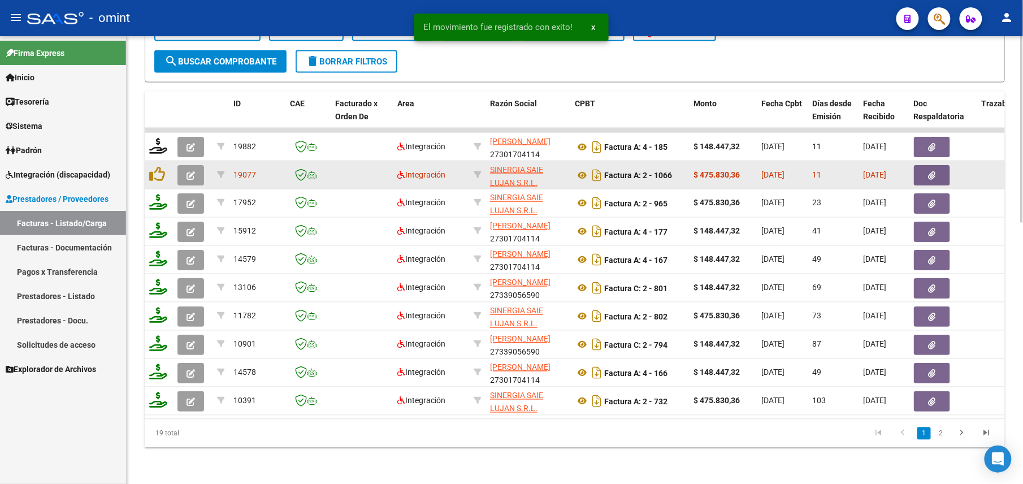
click at [199, 165] on button "button" at bounding box center [190, 175] width 27 height 20
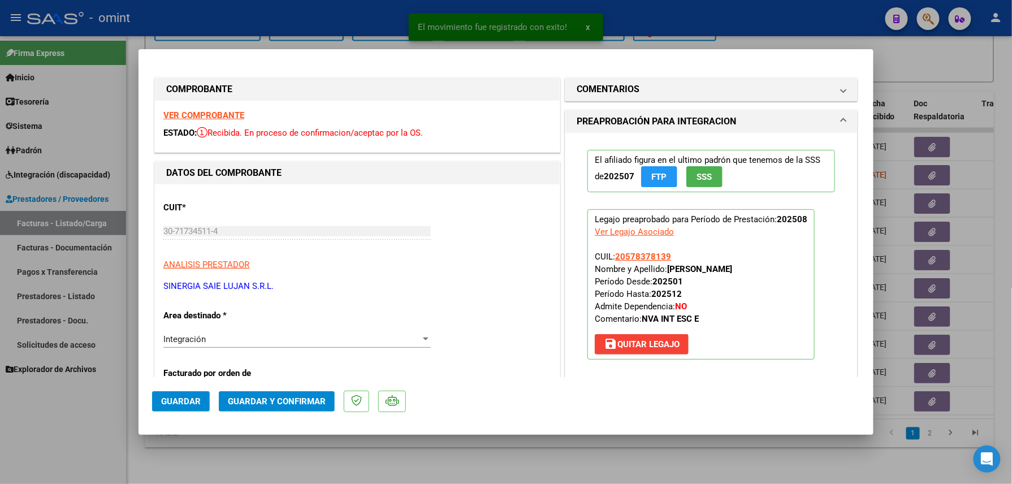
click at [202, 108] on div "VER COMPROBANTE ESTADO: Recibida. En proceso de confirmacion/aceptac por la OS." at bounding box center [357, 126] width 405 height 51
click at [203, 111] on strong "VER COMPROBANTE" at bounding box center [203, 115] width 81 height 10
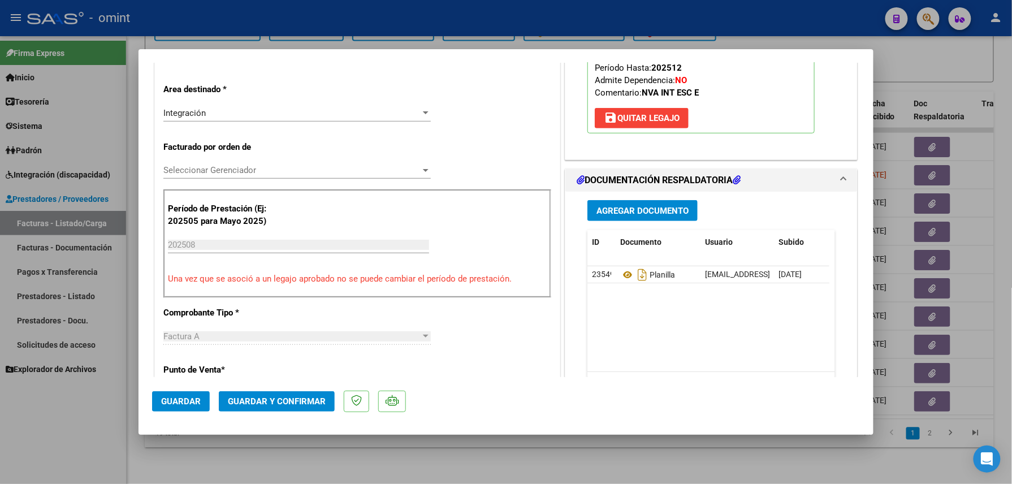
scroll to position [376, 0]
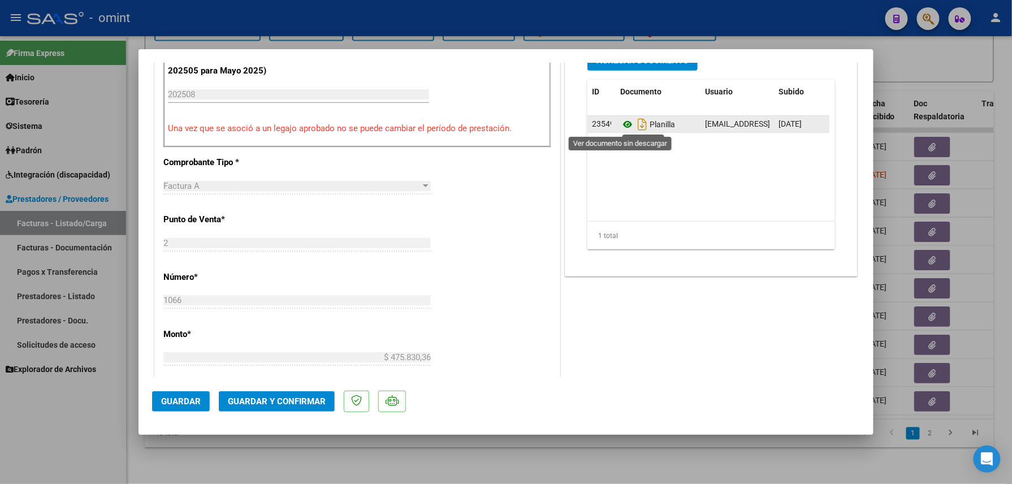
click at [622, 125] on icon at bounding box center [627, 125] width 15 height 14
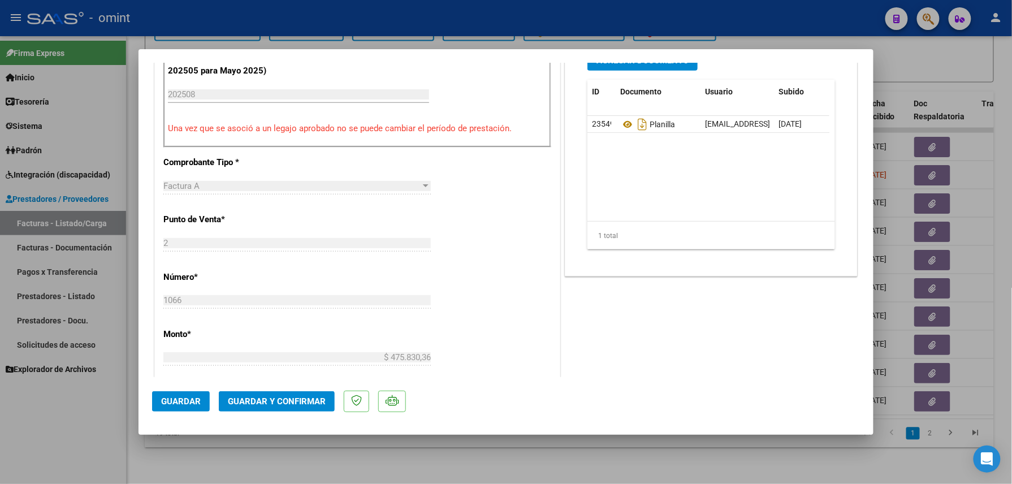
click at [317, 394] on button "Guardar y Confirmar" at bounding box center [277, 401] width 116 height 20
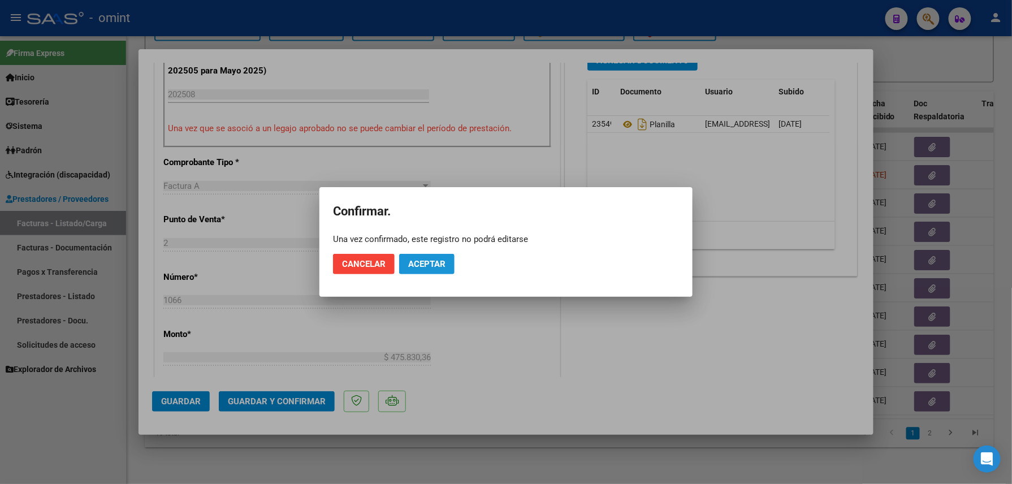
click at [428, 261] on span "Aceptar" at bounding box center [426, 264] width 37 height 10
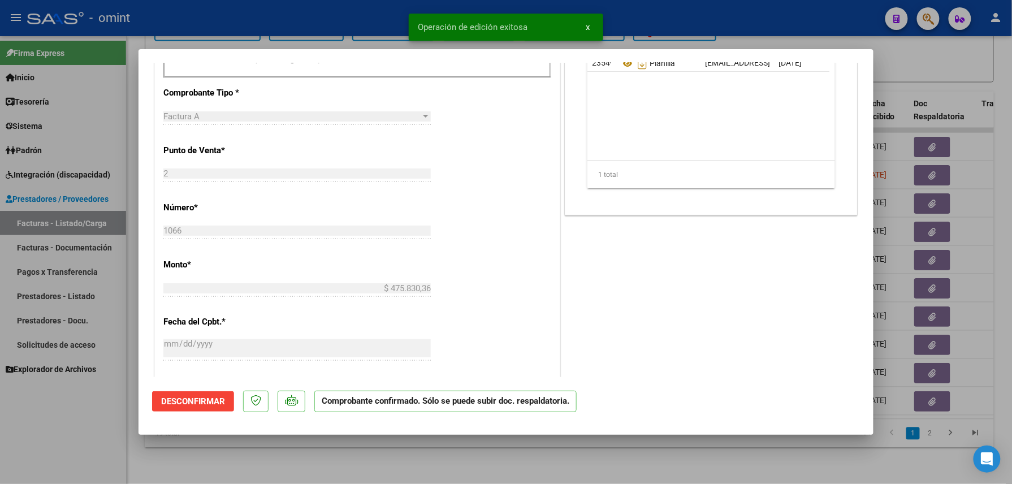
click at [263, 462] on div at bounding box center [506, 242] width 1012 height 484
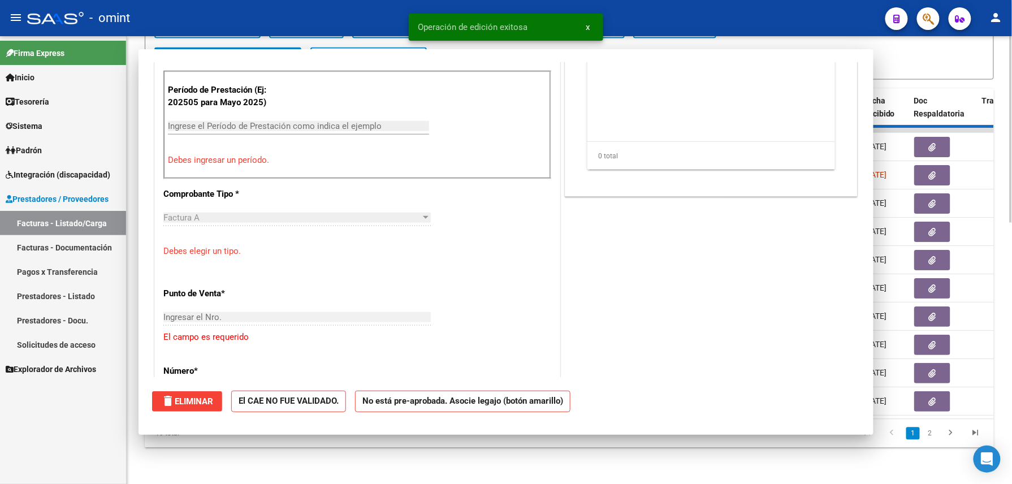
scroll to position [0, 0]
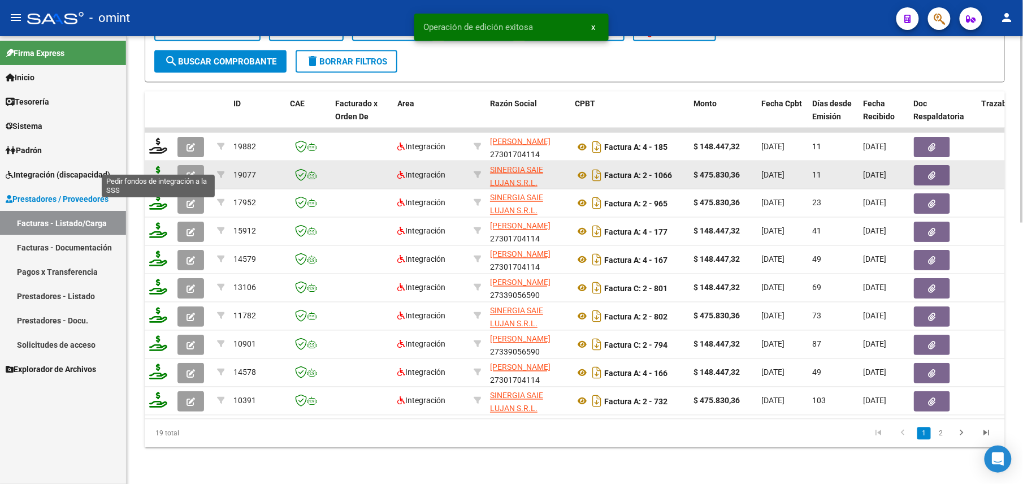
click at [162, 166] on icon at bounding box center [158, 174] width 18 height 16
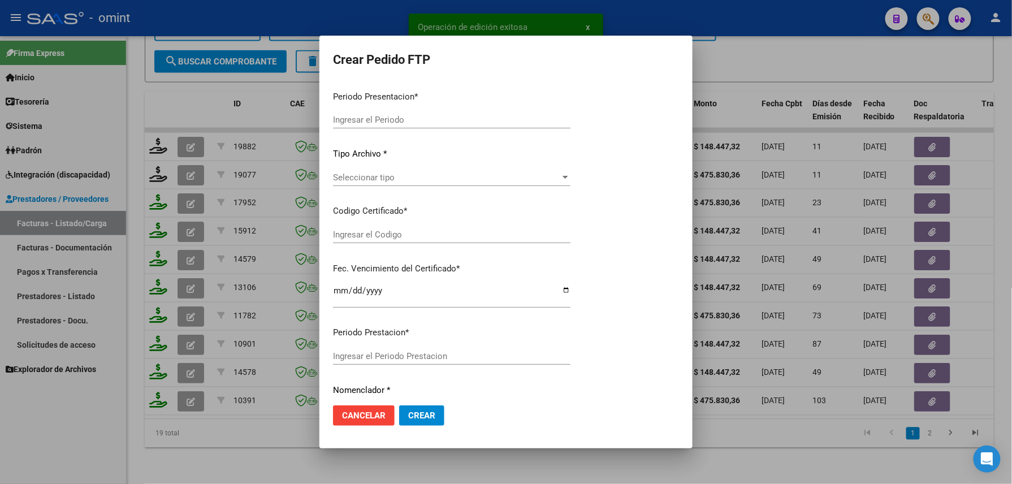
type input "202508"
type input "$ 475.830,36"
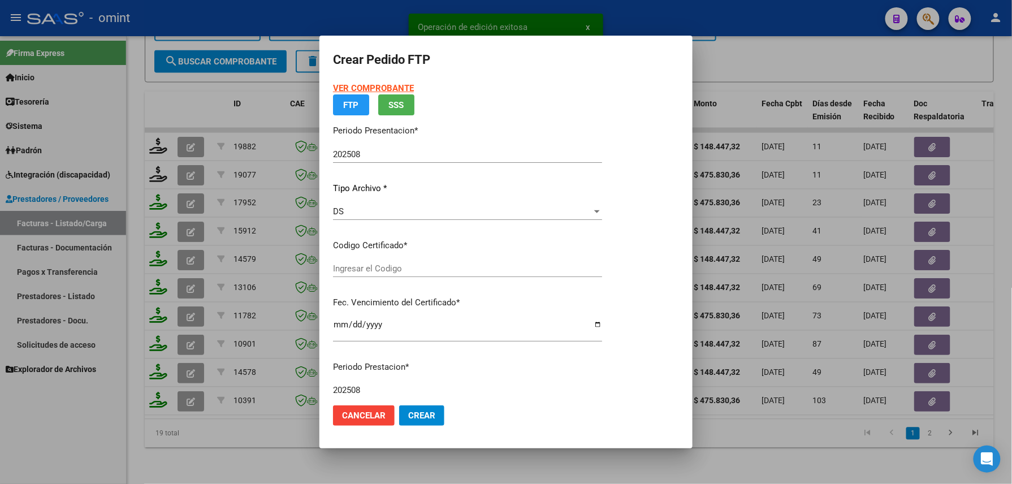
type input "9608310642"
type input "2026-10-31"
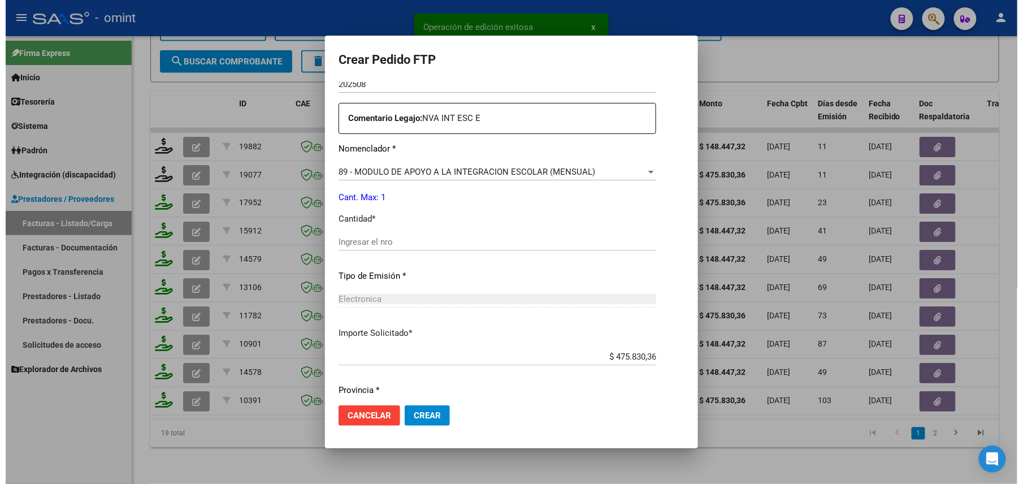
scroll to position [442, 0]
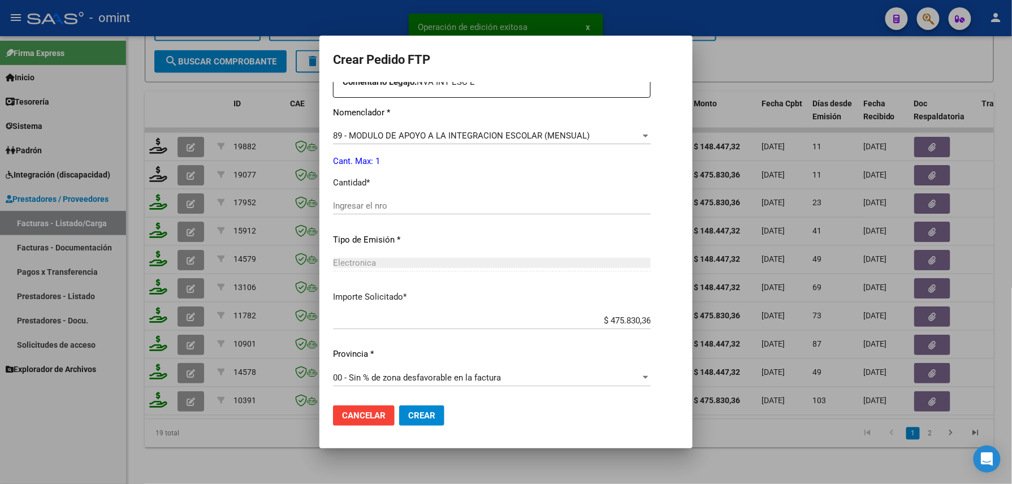
click at [378, 202] on input "Ingresar el nro" at bounding box center [492, 206] width 318 height 10
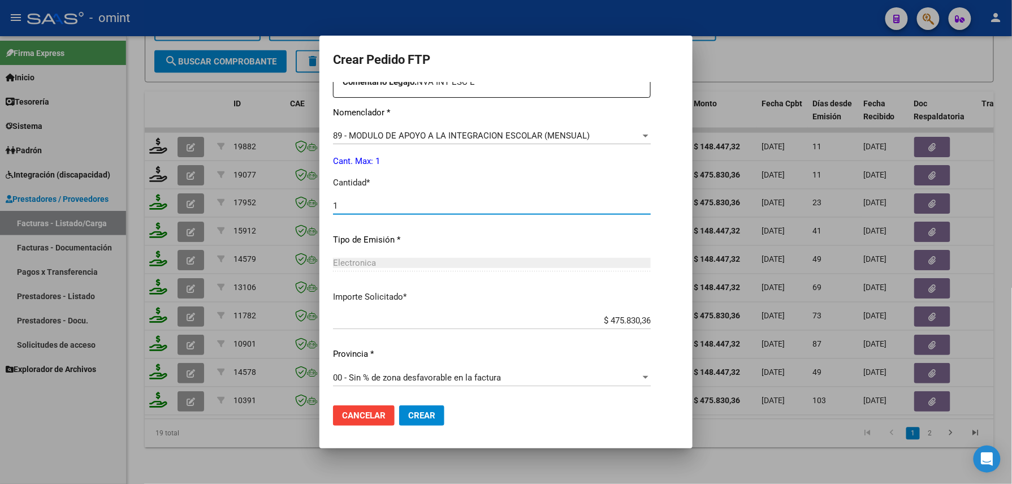
type input "1"
click at [401, 423] on button "Crear" at bounding box center [421, 415] width 45 height 20
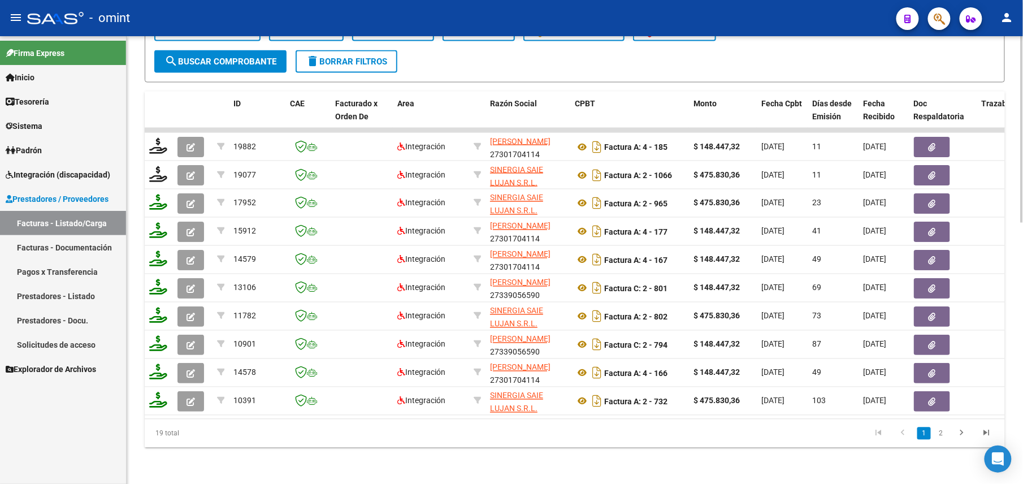
scroll to position [398, 0]
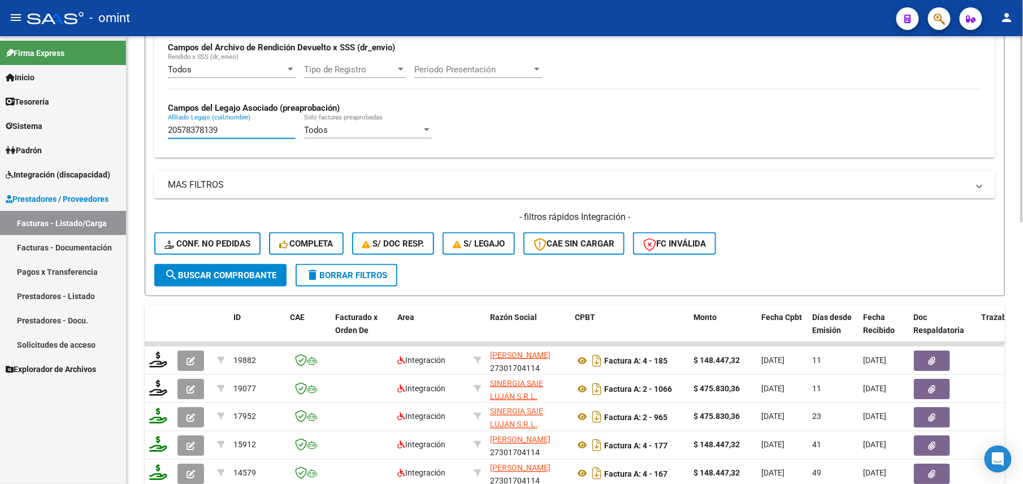
drag, startPoint x: 231, startPoint y: 133, endPoint x: 176, endPoint y: 134, distance: 54.8
click at [92, 133] on mat-sidenav-container "Firma Express Inicio Calendario SSS Instructivos Contacto OS Tesorería Extracto…" at bounding box center [511, 260] width 1023 height 448
paste input "62311344"
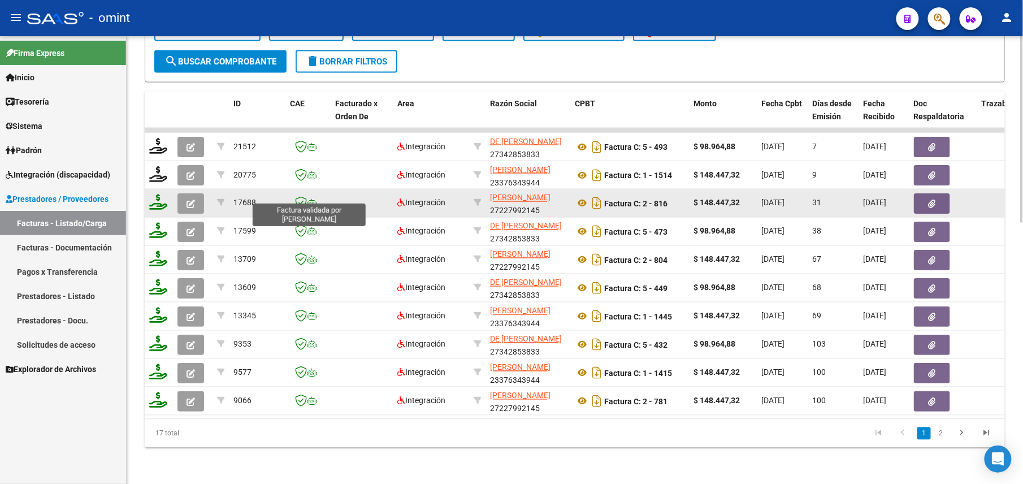
scroll to position [624, 0]
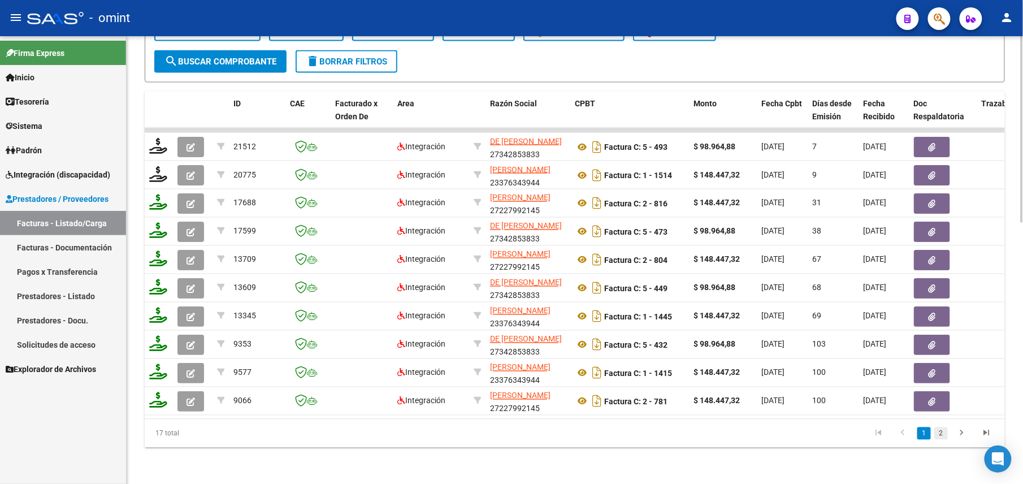
type input "20562311344"
click at [944, 432] on link "2" at bounding box center [941, 433] width 14 height 12
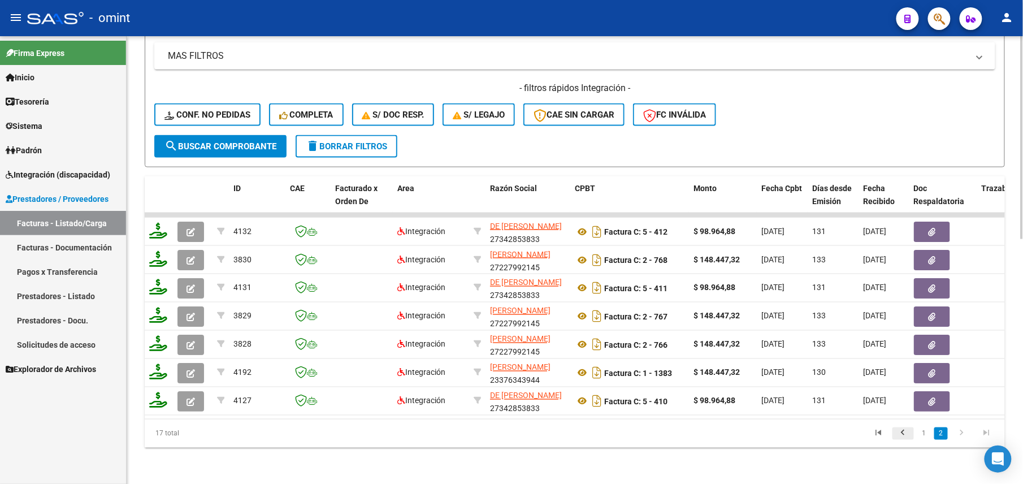
scroll to position [540, 0]
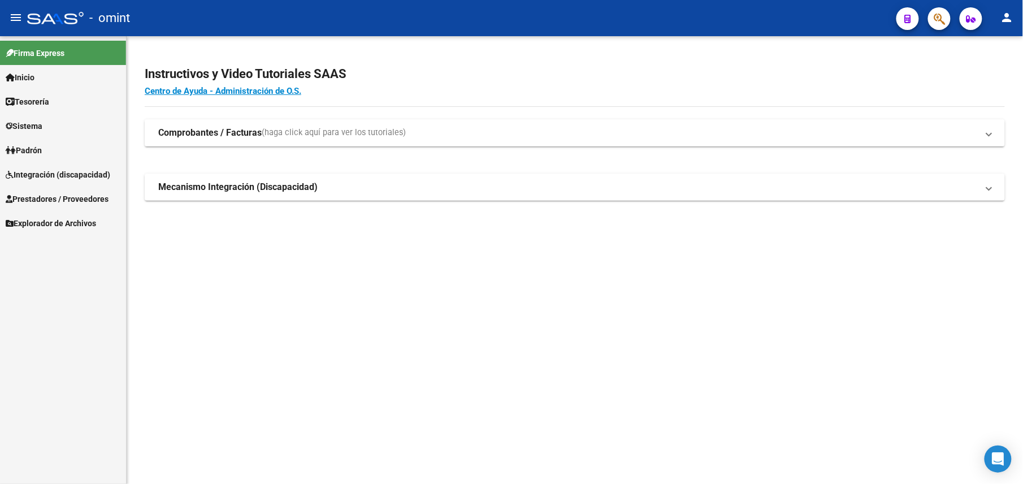
click at [35, 168] on span "Integración (discapacidad)" at bounding box center [58, 174] width 105 height 12
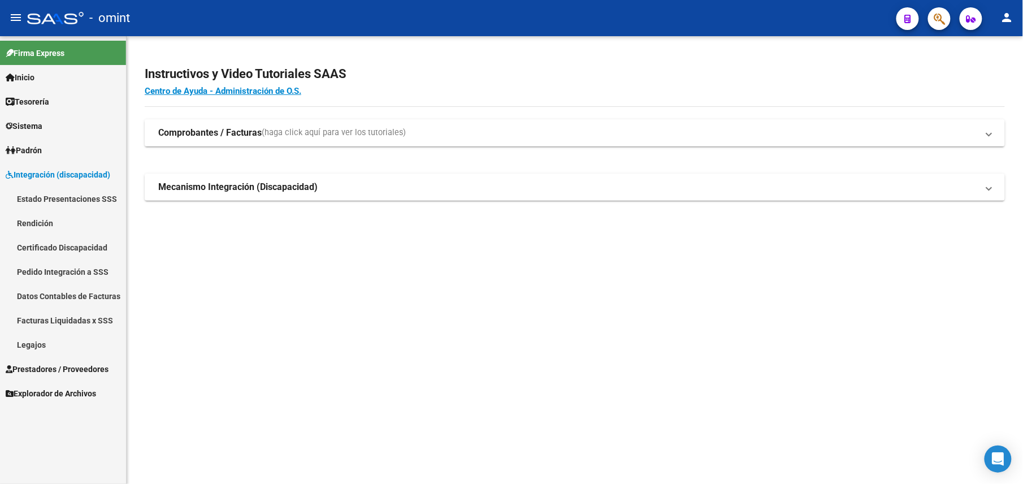
click at [44, 367] on span "Prestadores / Proveedores" at bounding box center [57, 369] width 103 height 12
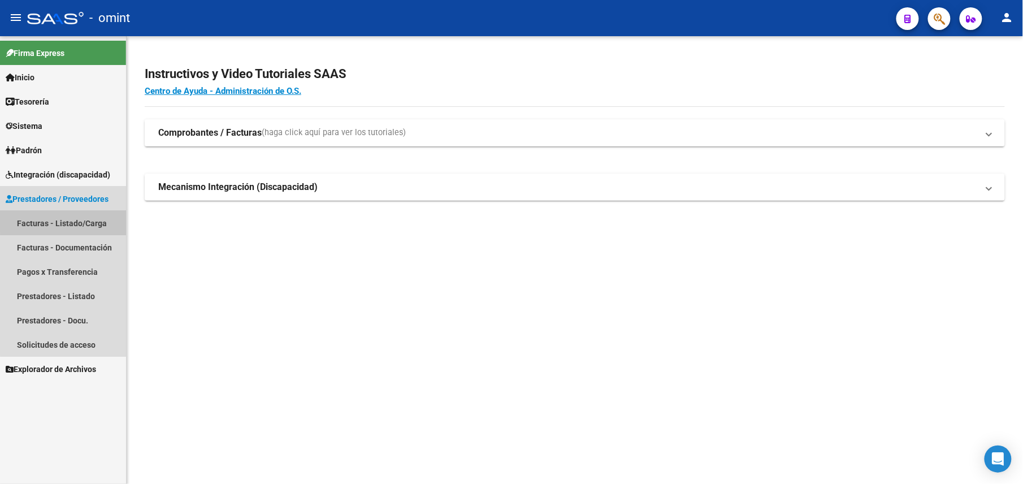
click at [86, 214] on link "Facturas - Listado/Carga" at bounding box center [63, 223] width 126 height 24
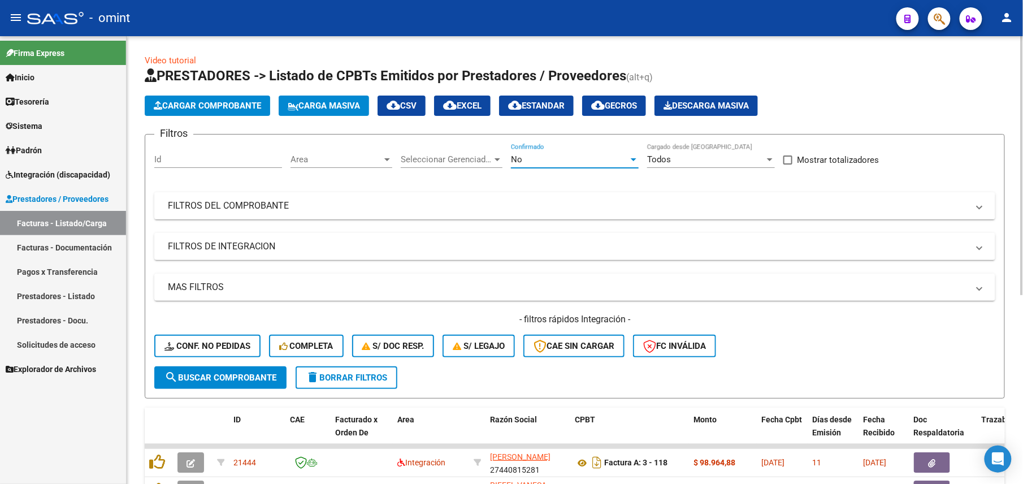
click at [608, 157] on div "No" at bounding box center [570, 159] width 118 height 10
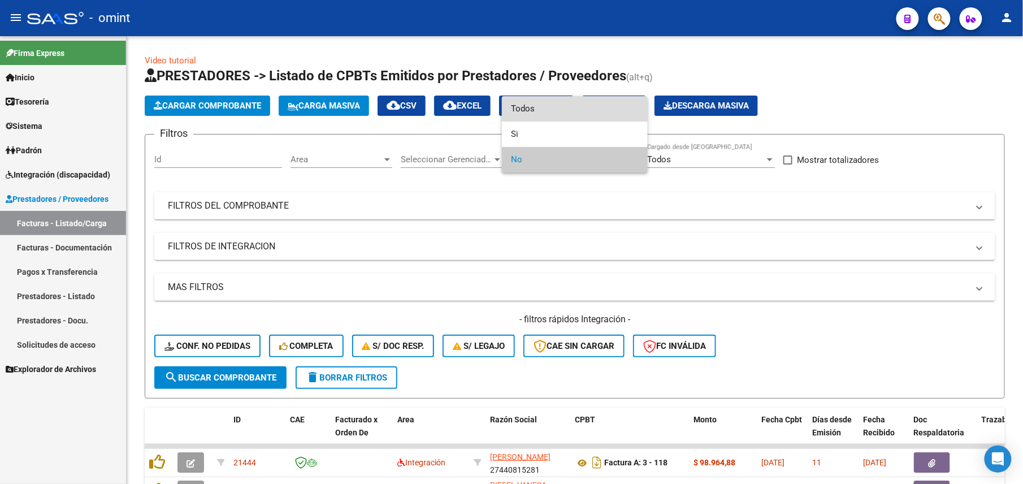
click at [567, 105] on span "Todos" at bounding box center [575, 108] width 128 height 25
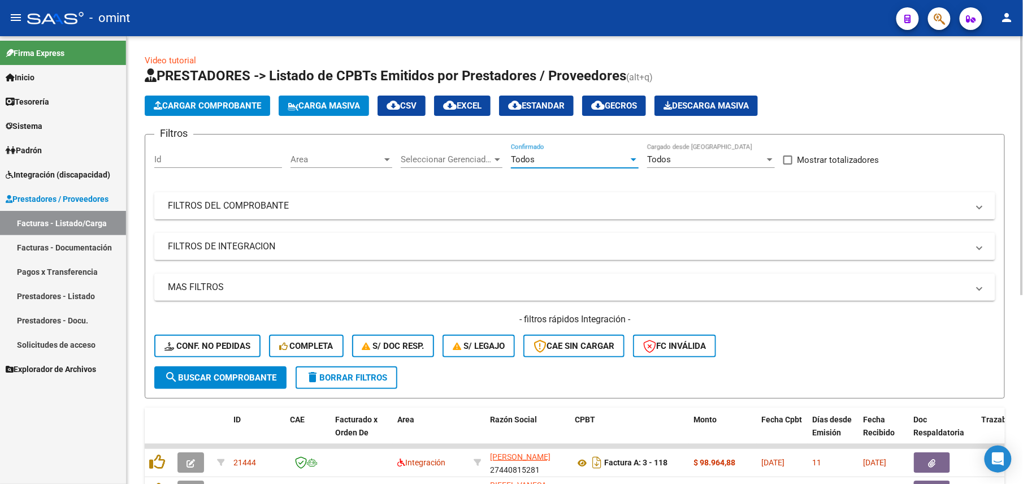
click at [556, 204] on mat-panel-title "FILTROS DEL COMPROBANTE" at bounding box center [568, 205] width 800 height 12
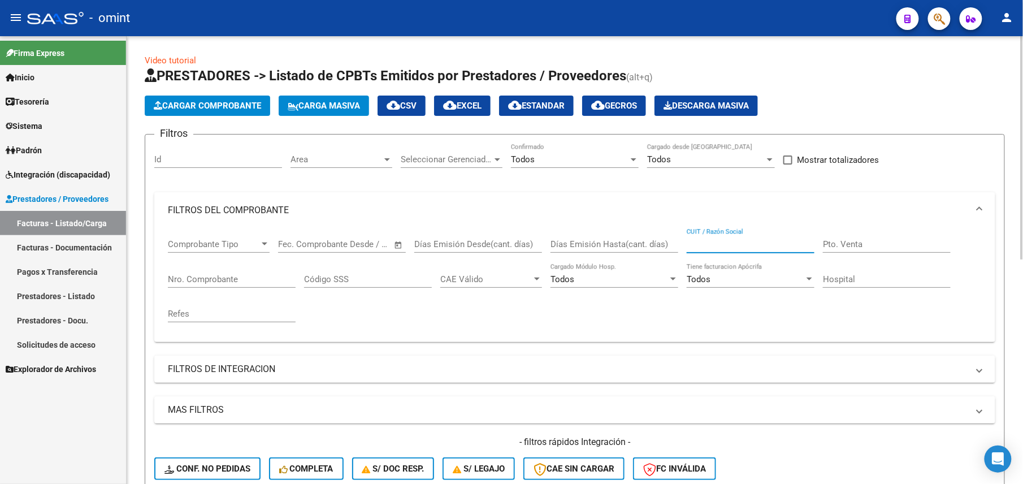
click at [726, 240] on input "CUIT / Razón Social" at bounding box center [751, 244] width 128 height 10
paste input "27338604608"
drag, startPoint x: 756, startPoint y: 240, endPoint x: 550, endPoint y: 249, distance: 206.4
click at [549, 245] on div "Comprobante Tipo Comprobante Tipo Fecha inicio – Fecha fin Fec. Comprobante Des…" at bounding box center [575, 280] width 814 height 105
paste input "0233718557"
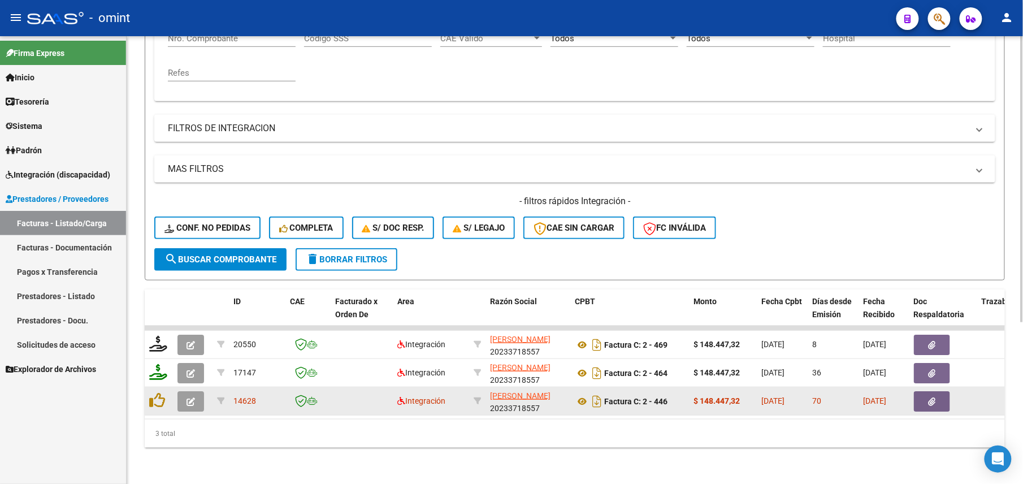
type input "20233718557"
click at [207, 391] on div at bounding box center [192, 401] width 31 height 20
click at [199, 391] on button "button" at bounding box center [190, 401] width 27 height 20
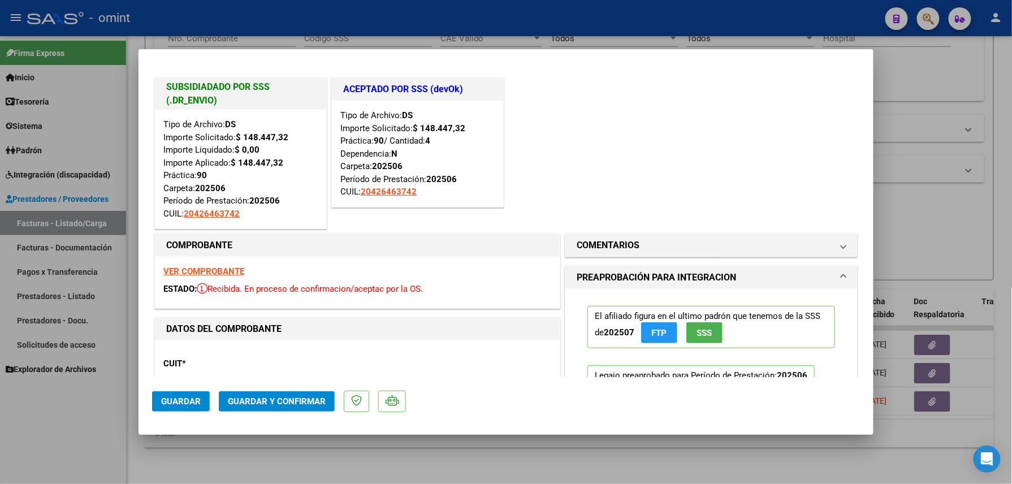
click at [310, 457] on div at bounding box center [506, 242] width 1012 height 484
type input "$ 0,00"
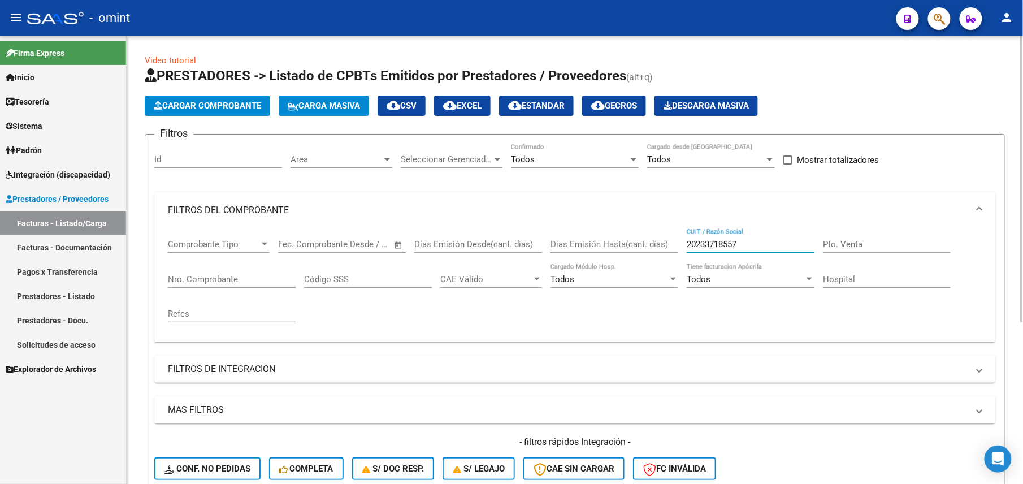
drag, startPoint x: 743, startPoint y: 249, endPoint x: 601, endPoint y: 251, distance: 141.3
click at [601, 251] on div "Comprobante Tipo Comprobante Tipo Fecha inicio – Fecha fin Fec. Comprobante Des…" at bounding box center [575, 280] width 814 height 105
paste input "30716181509"
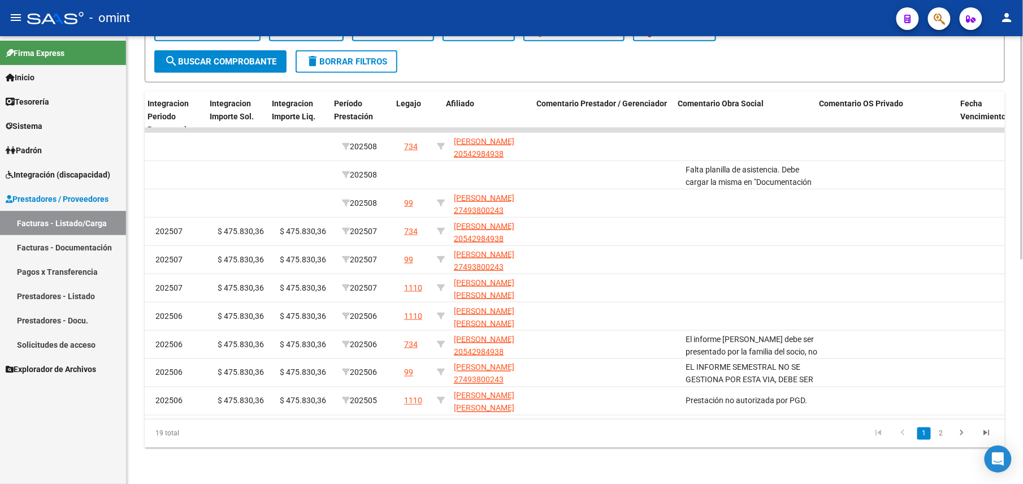
scroll to position [0, 2053]
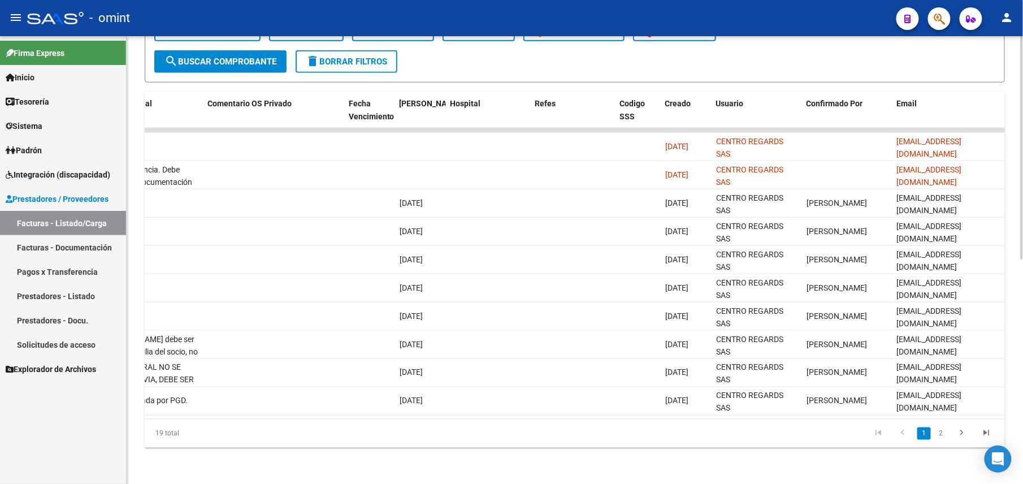
type input "30716181509"
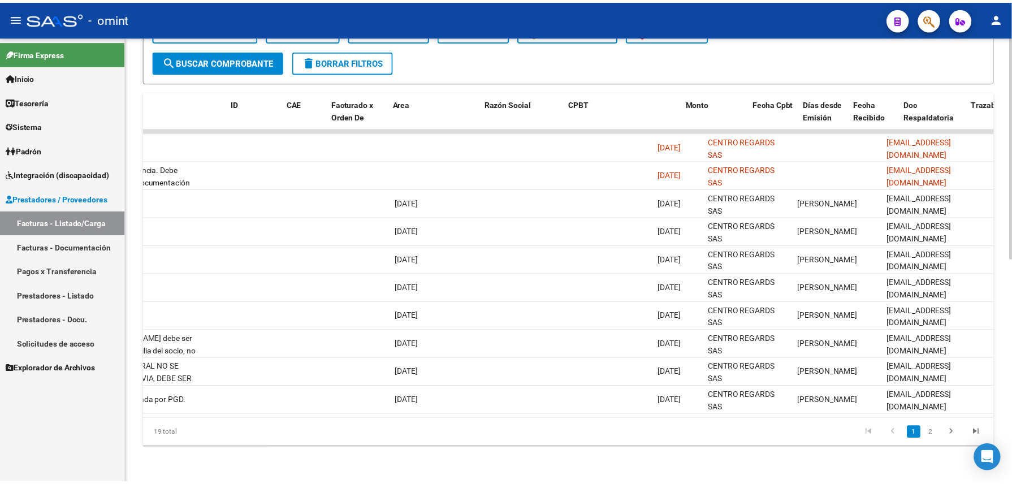
scroll to position [0, 0]
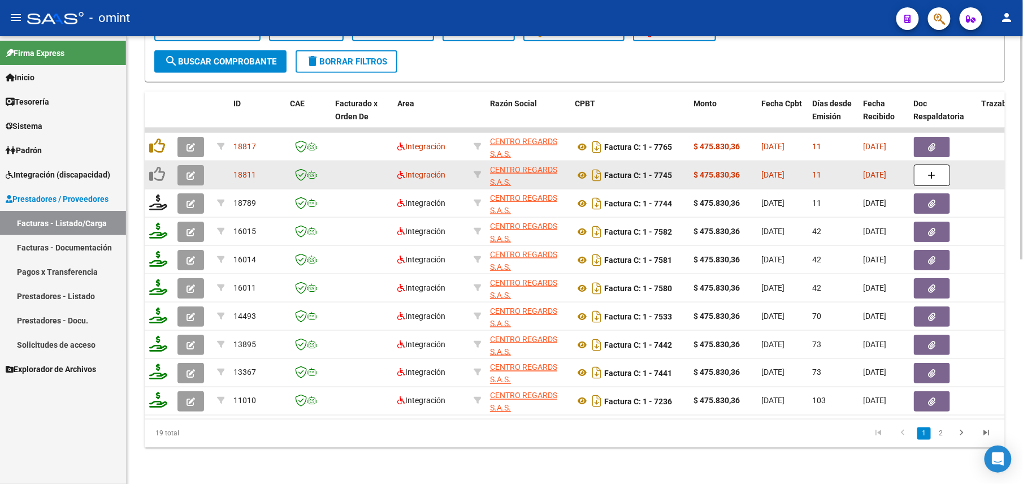
click at [184, 165] on button "button" at bounding box center [190, 175] width 27 height 20
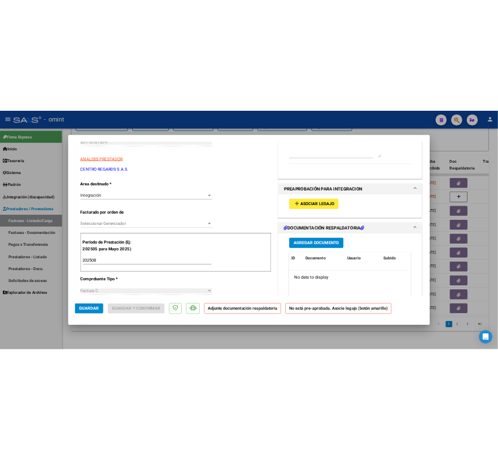
scroll to position [150, 0]
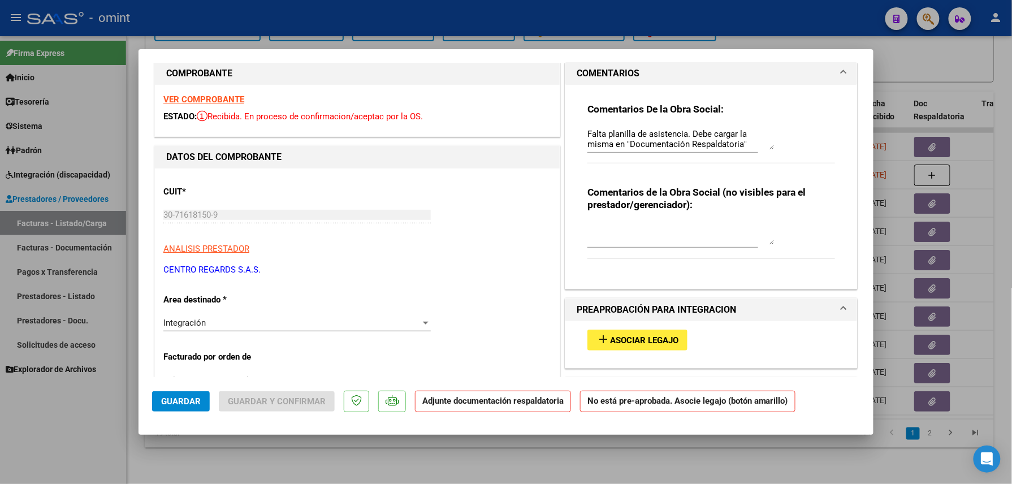
click at [201, 96] on strong "VER COMPROBANTE" at bounding box center [203, 99] width 81 height 10
click at [636, 338] on span "Asociar Legajo" at bounding box center [644, 340] width 68 height 10
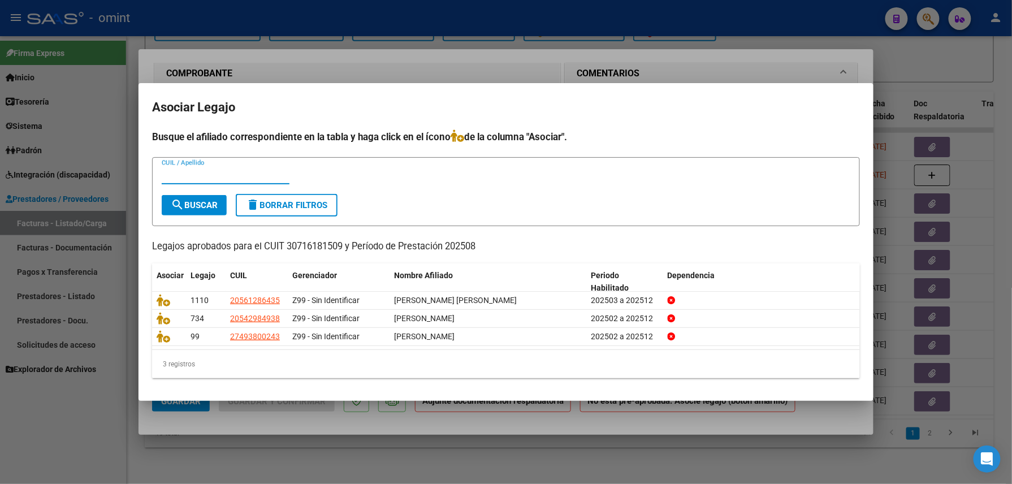
click at [520, 77] on div at bounding box center [506, 242] width 1012 height 484
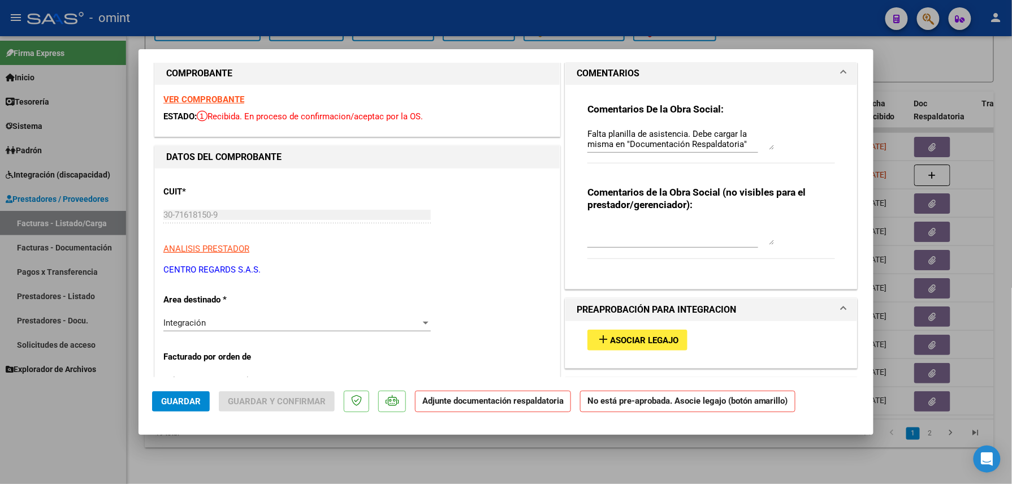
scroll to position [450, 0]
click at [215, 97] on strong "VER COMPROBANTE" at bounding box center [203, 99] width 81 height 10
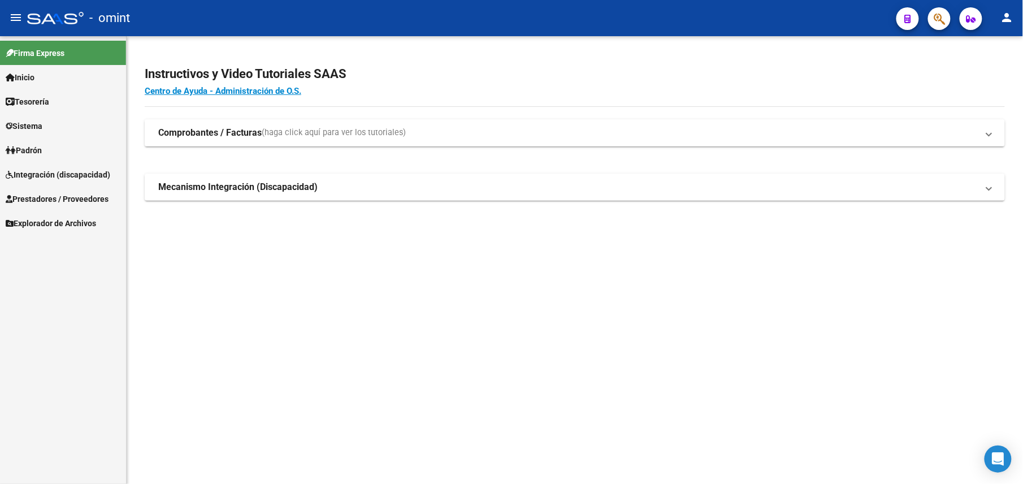
click at [68, 193] on span "Prestadores / Proveedores" at bounding box center [57, 199] width 103 height 12
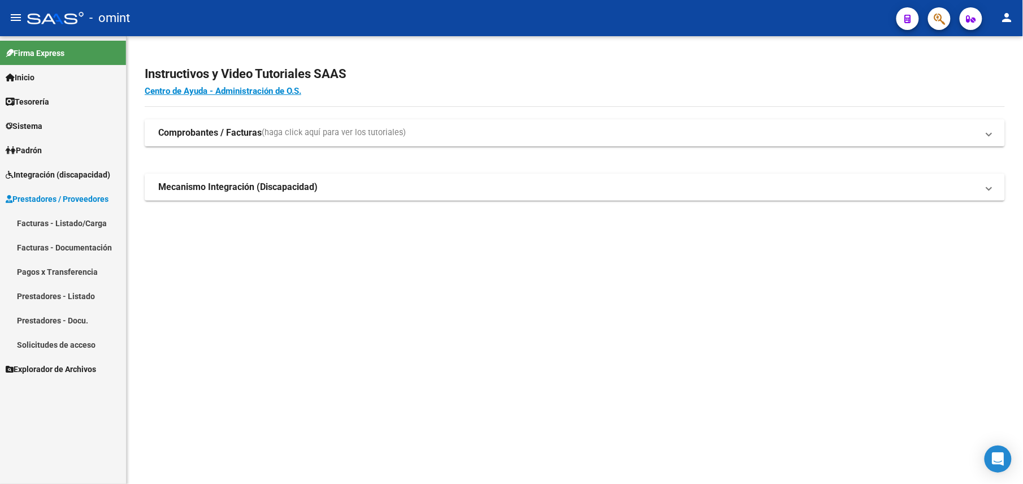
click at [60, 177] on span "Integración (discapacidad)" at bounding box center [58, 174] width 105 height 12
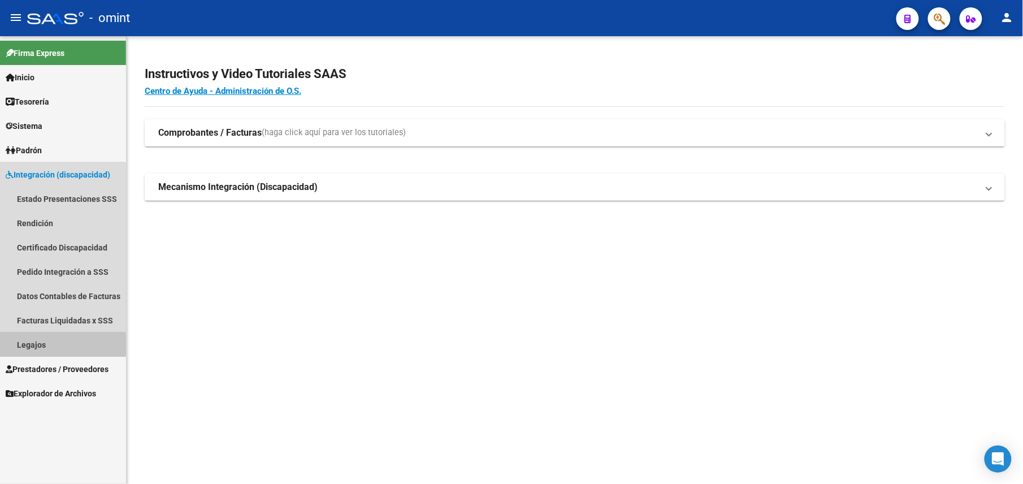
click at [46, 345] on link "Legajos" at bounding box center [63, 344] width 126 height 24
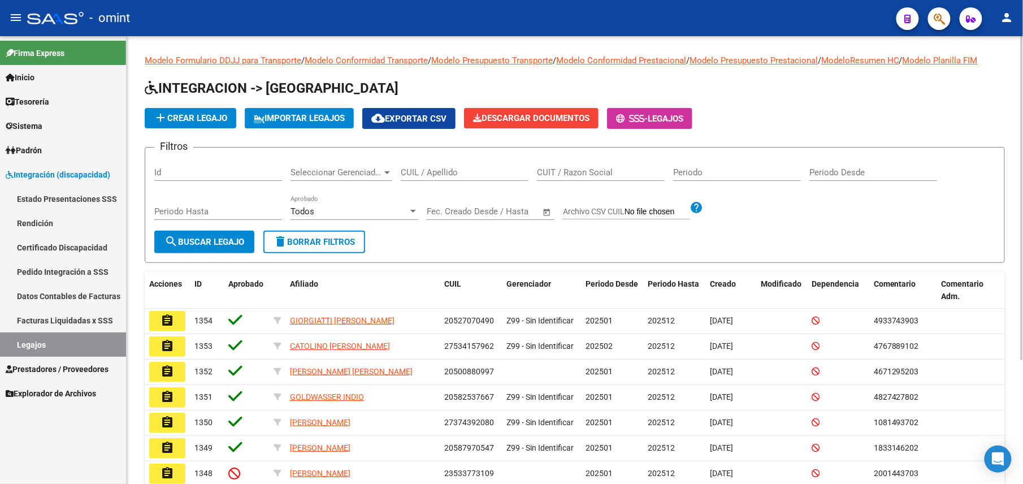
drag, startPoint x: 432, startPoint y: 168, endPoint x: 443, endPoint y: 170, distance: 11.4
click at [432, 168] on input "CUIL / Apellido" at bounding box center [465, 172] width 128 height 10
paste input "27554790734"
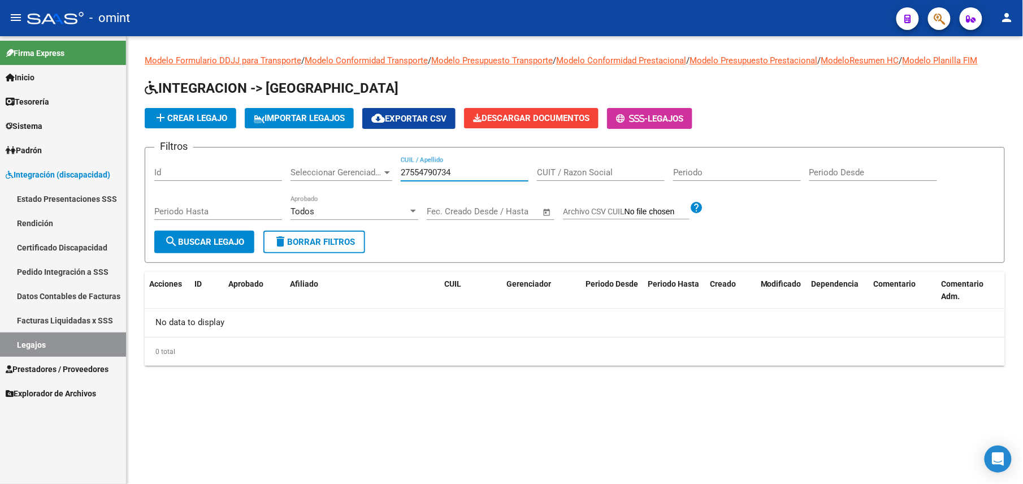
type input "27554790734"
click at [61, 129] on link "Sistema" at bounding box center [63, 126] width 126 height 24
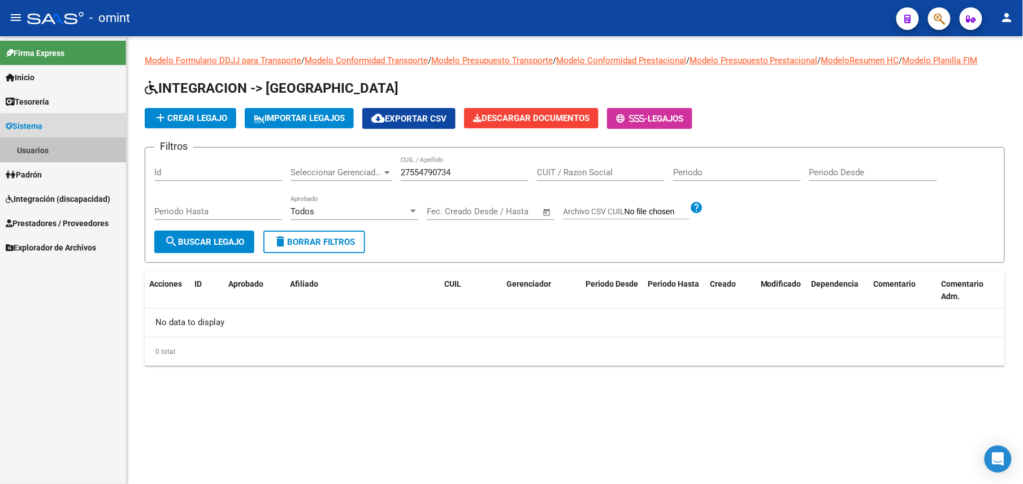
click at [64, 154] on link "Usuarios" at bounding box center [63, 150] width 126 height 24
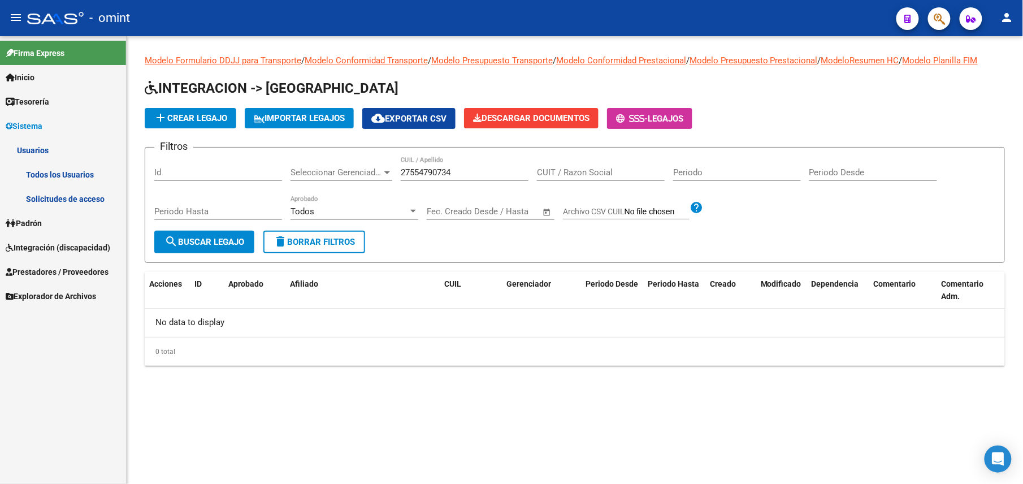
click at [53, 222] on link "Padrón" at bounding box center [63, 223] width 126 height 24
click at [86, 177] on link "Afiliados Empadronados" at bounding box center [63, 174] width 126 height 24
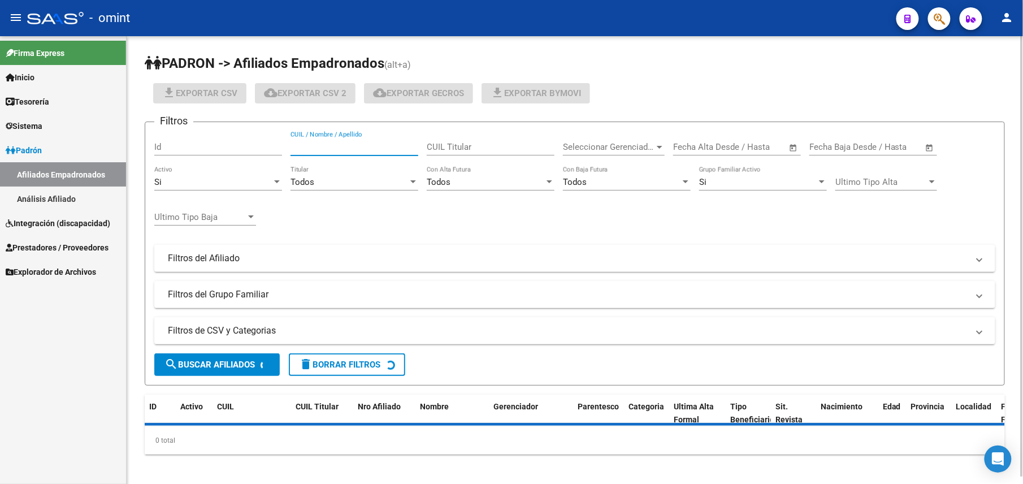
click at [324, 148] on input "CUIL / Nombre / Apellido" at bounding box center [354, 147] width 128 height 10
paste input "27554790734"
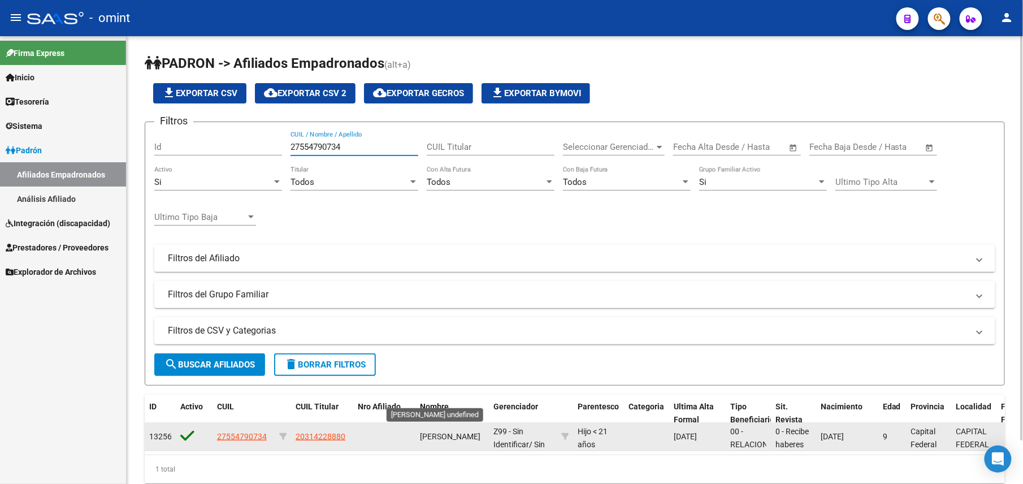
type input "27554790734"
click at [443, 432] on span "[PERSON_NAME]" at bounding box center [450, 436] width 60 height 9
copy span "LARROSA"
